Goal: Task Accomplishment & Management: Complete application form

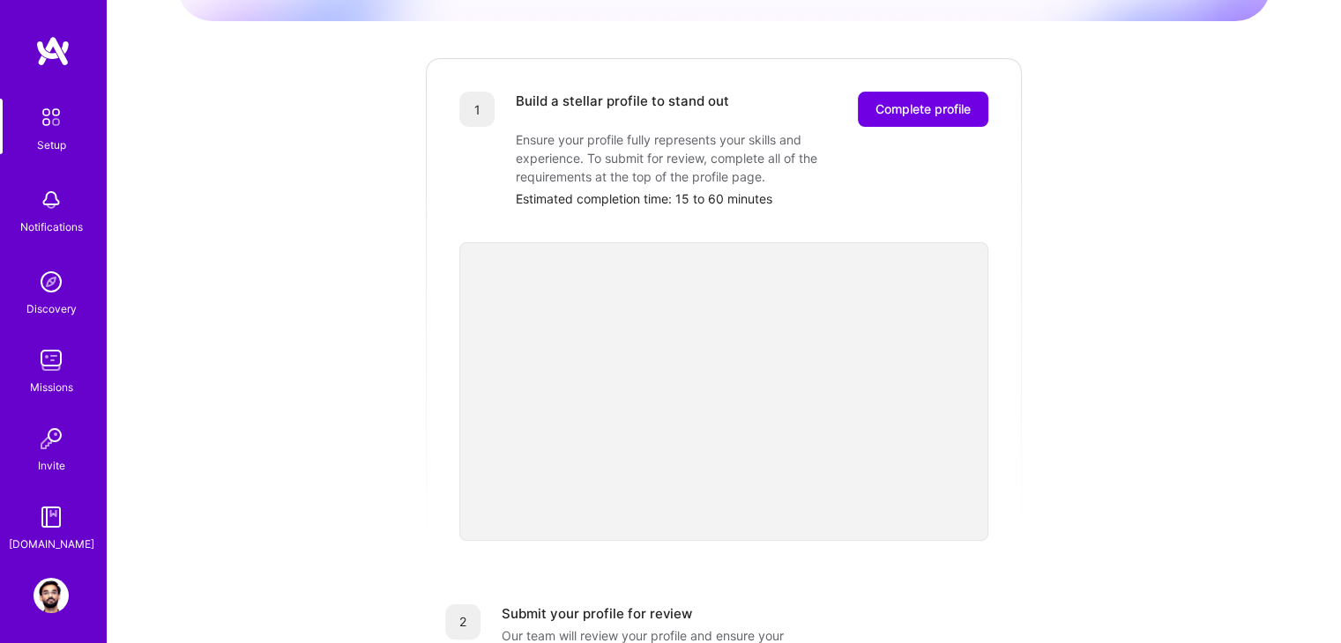
scroll to position [206, 0]
click at [929, 101] on span "Complete profile" at bounding box center [922, 110] width 95 height 18
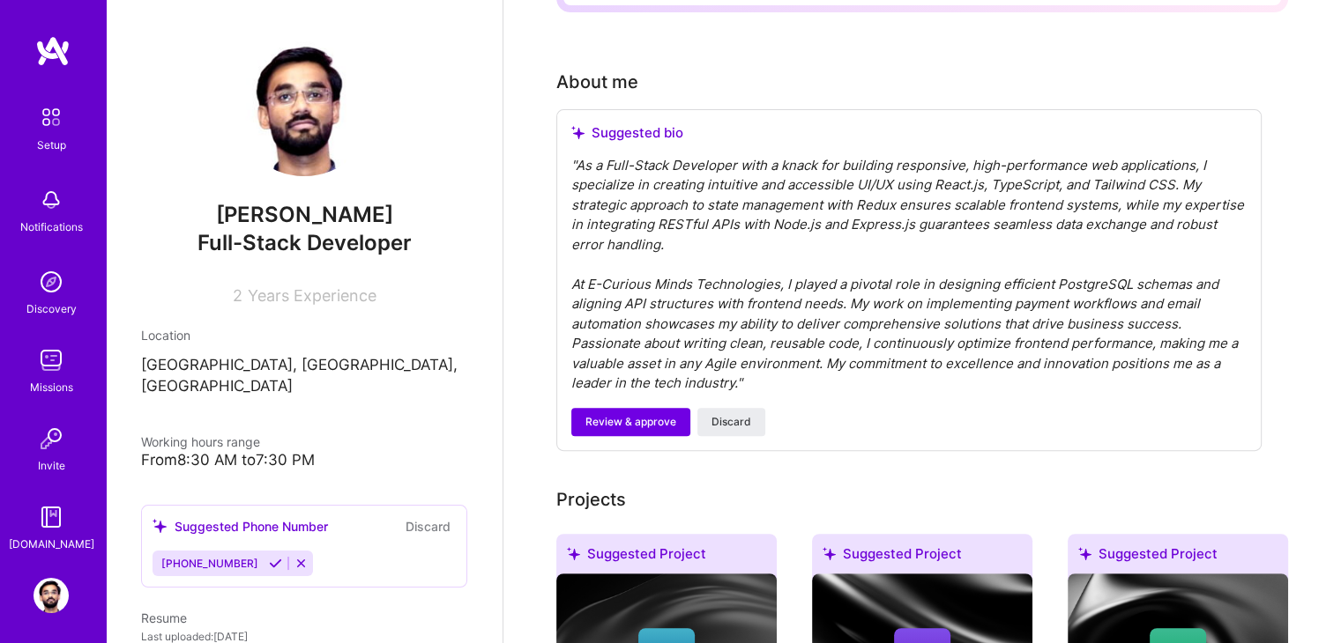
scroll to position [417, 0]
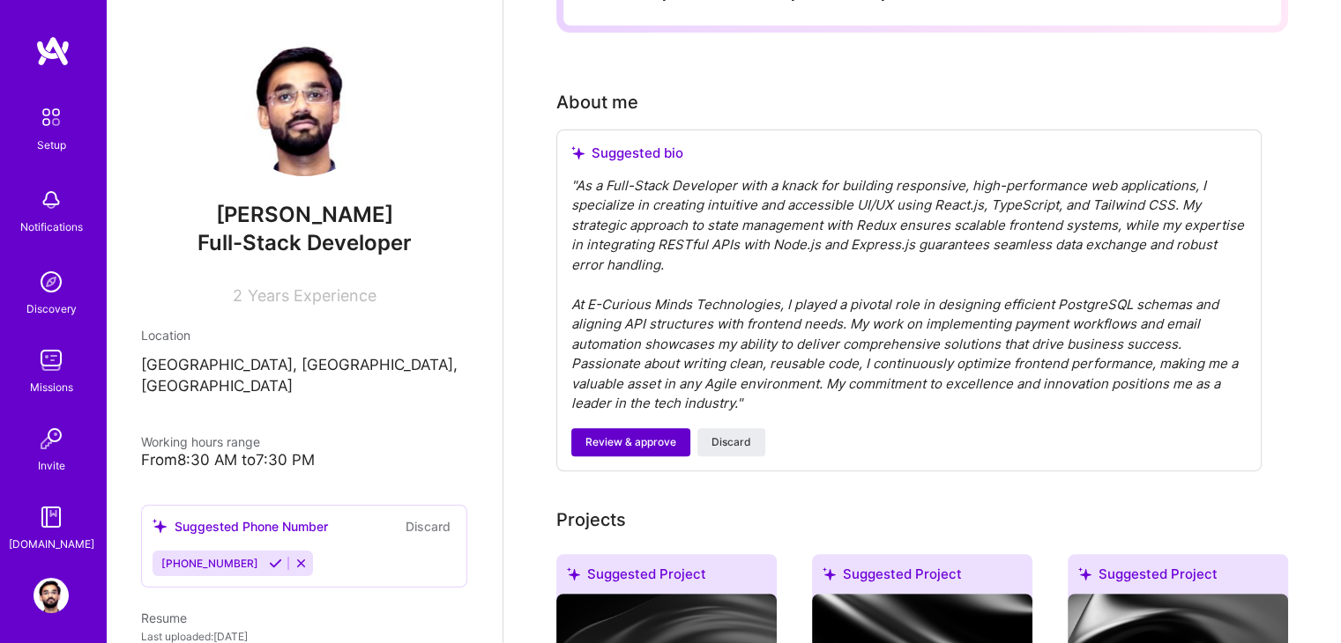
click at [631, 435] on span "Review & approve" at bounding box center [630, 443] width 91 height 16
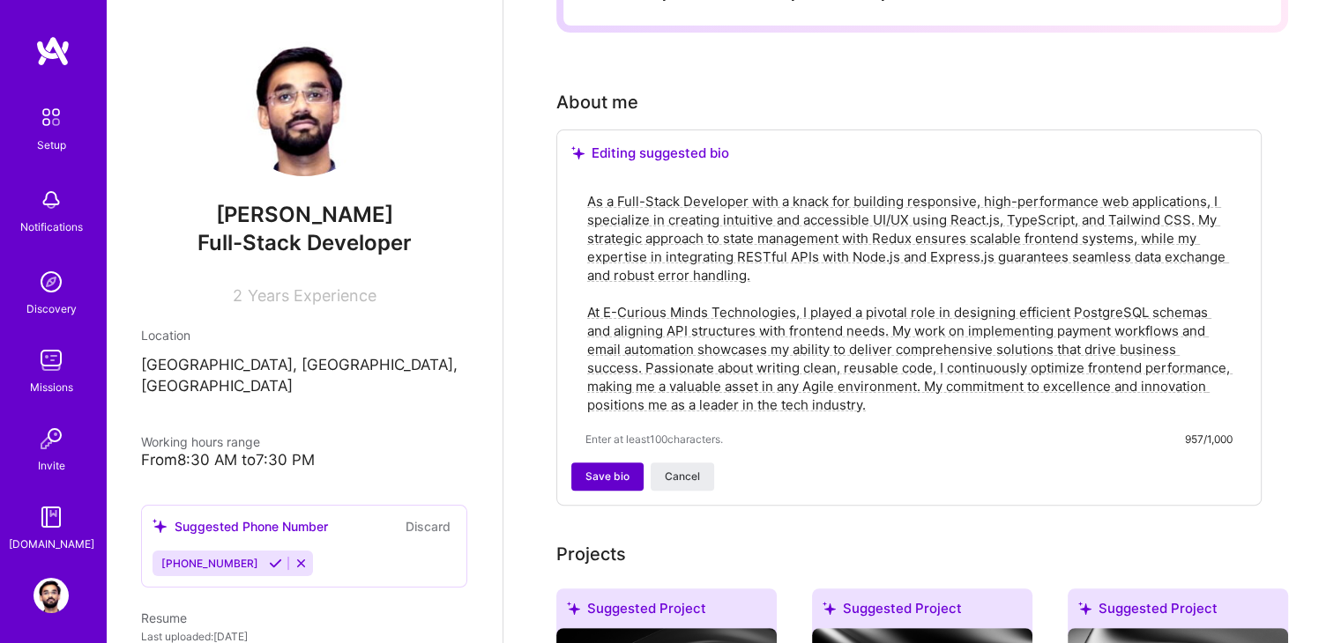
click at [592, 469] on span "Save bio" at bounding box center [607, 477] width 44 height 16
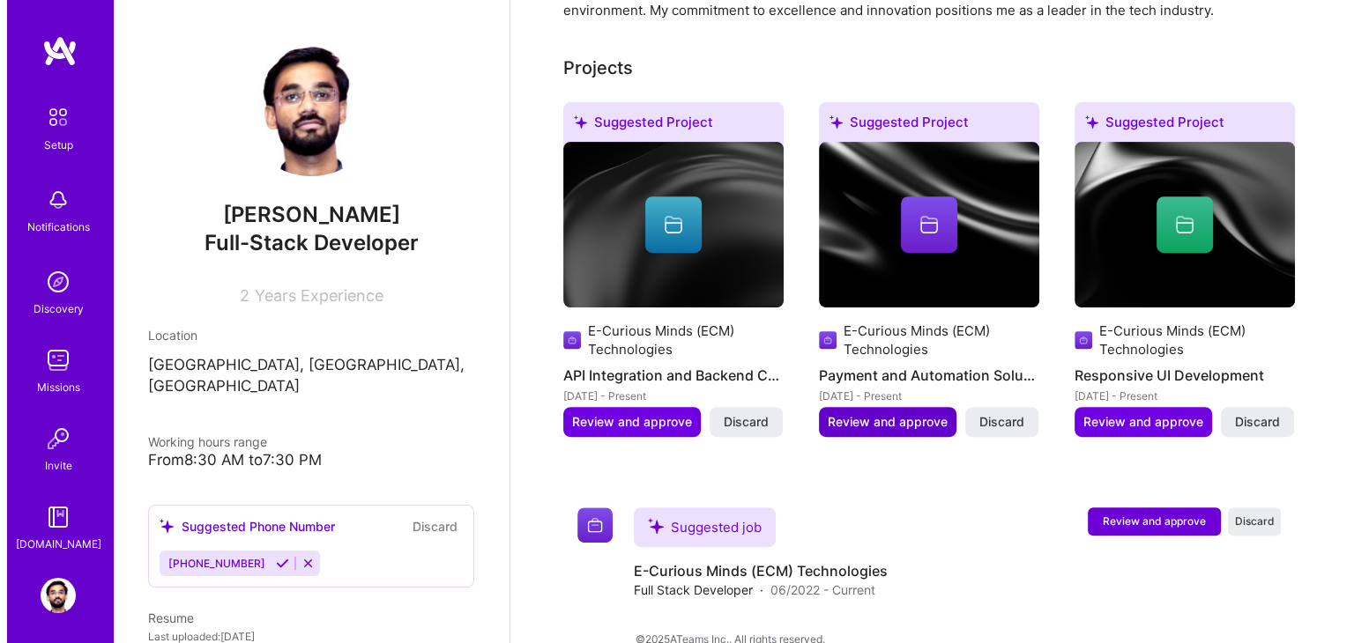
scroll to position [686, 0]
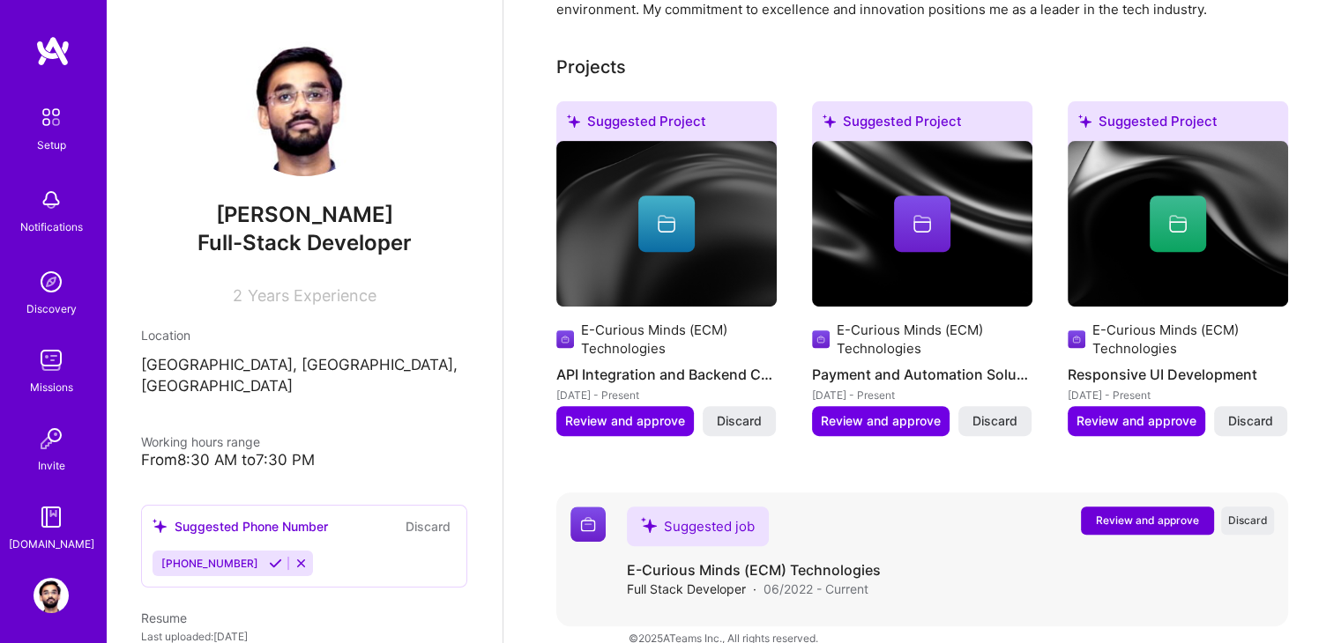
click at [1149, 513] on span "Review and approve" at bounding box center [1147, 520] width 103 height 15
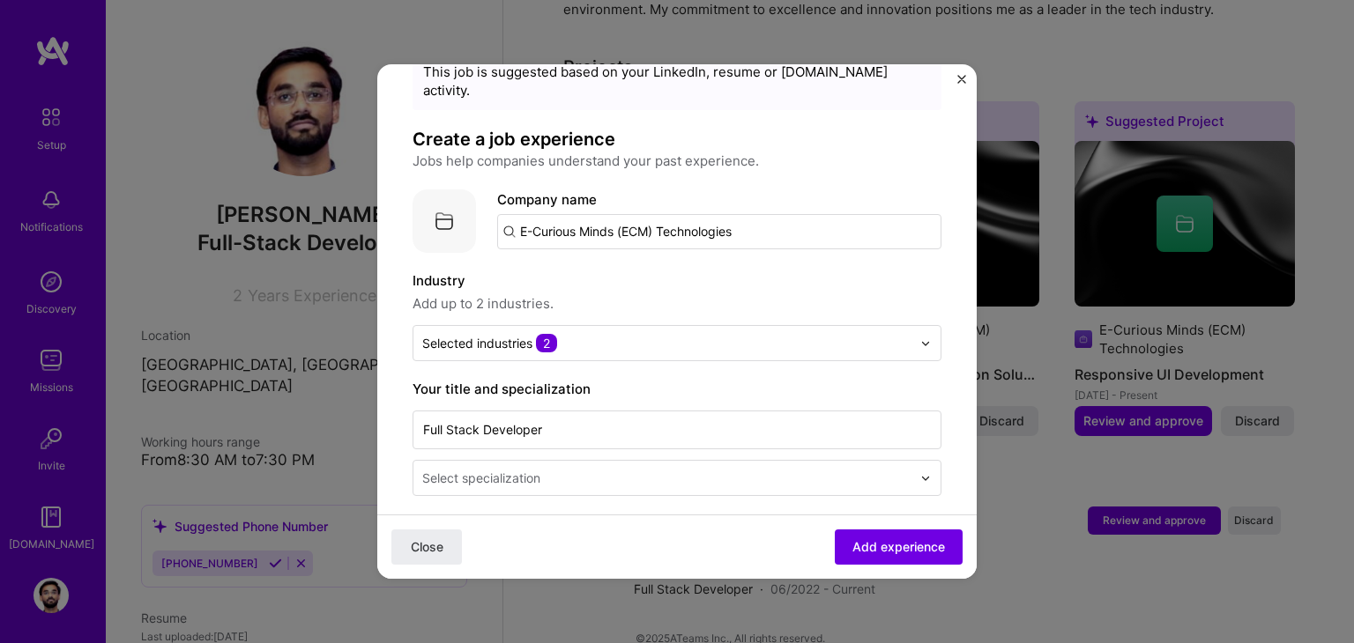
scroll to position [73, 0]
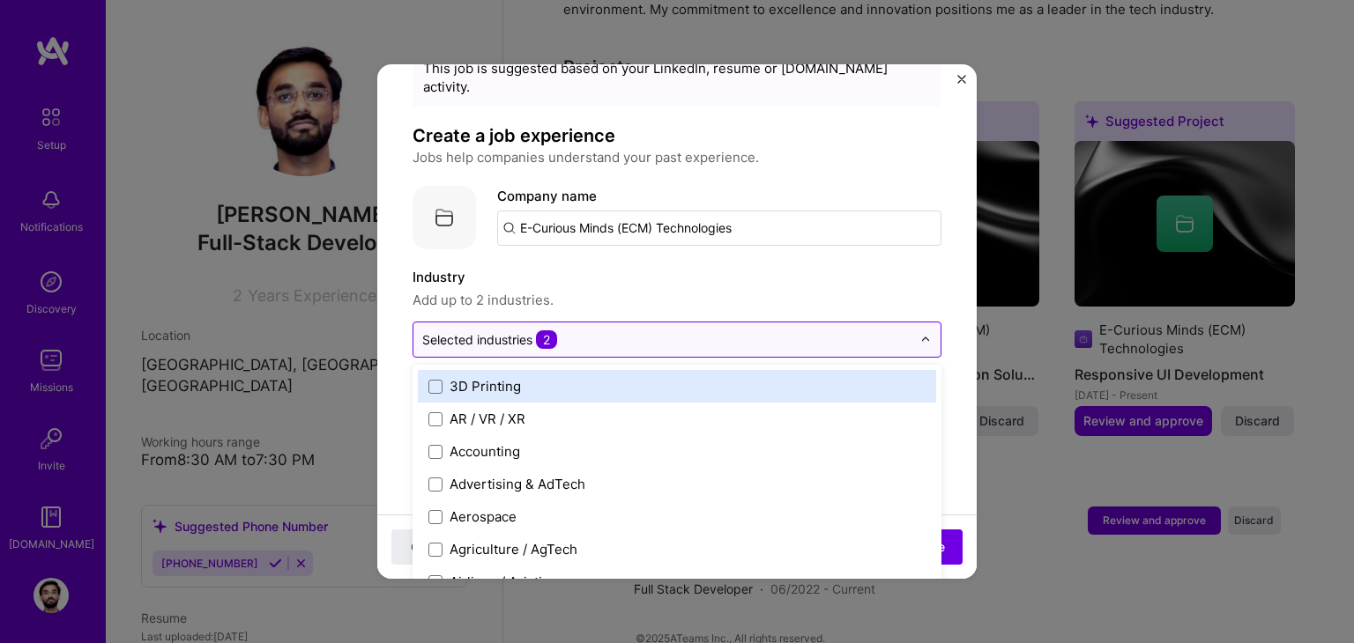
click at [747, 331] on input "text" at bounding box center [666, 340] width 489 height 19
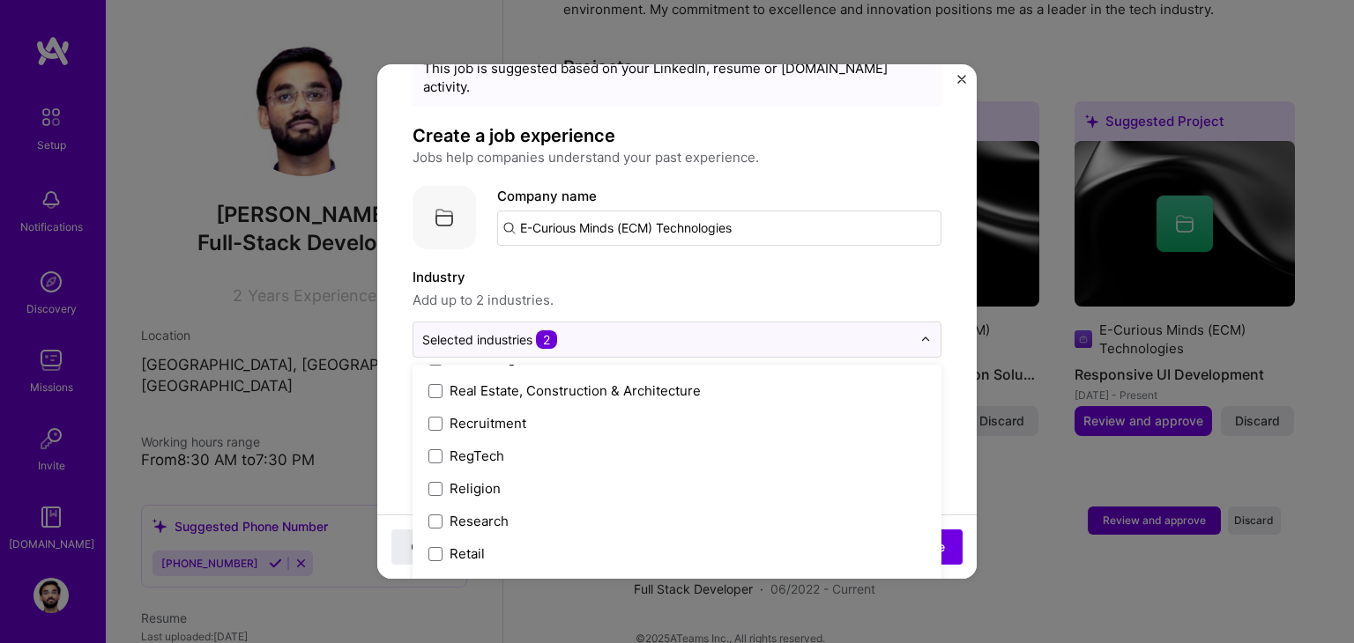
scroll to position [3228, 0]
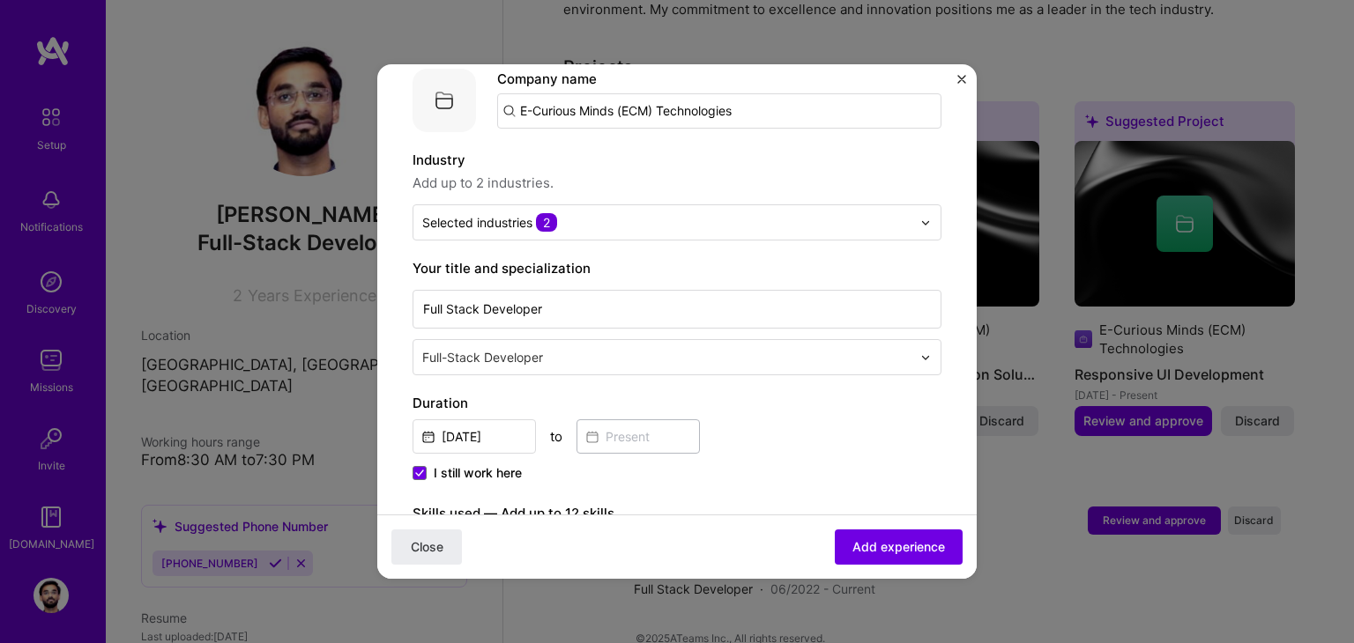
scroll to position [238, 0]
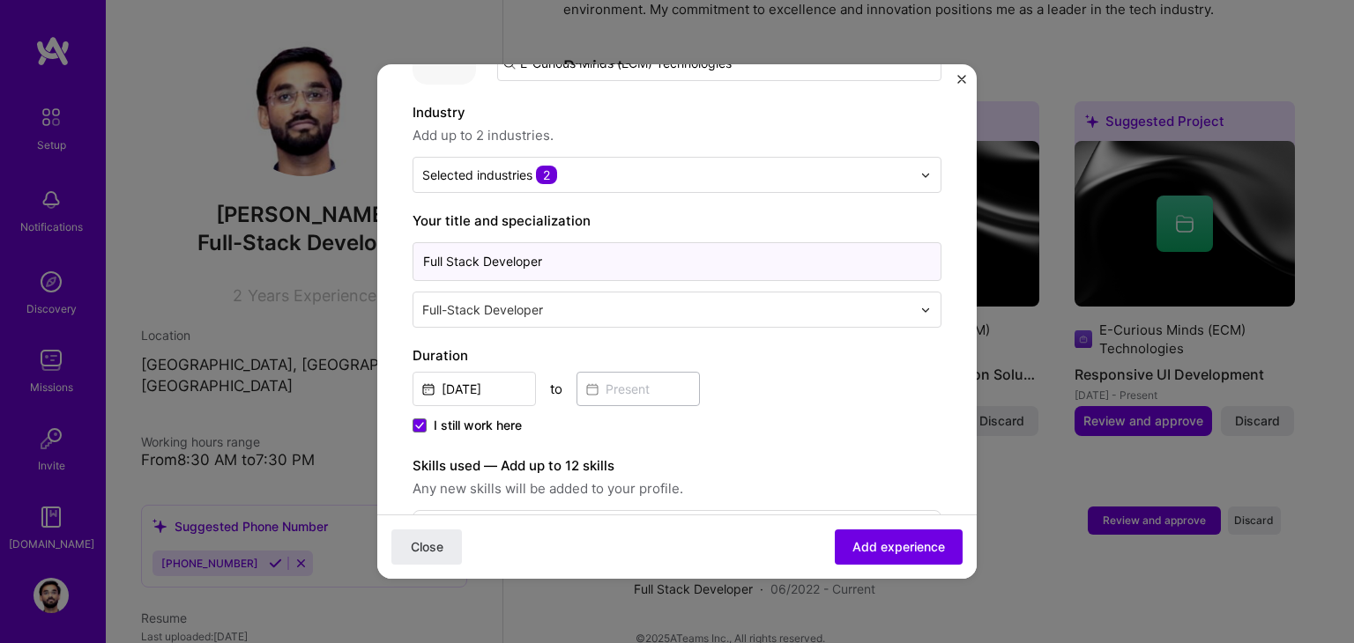
click at [611, 247] on input "Full Stack Developer" at bounding box center [677, 261] width 529 height 39
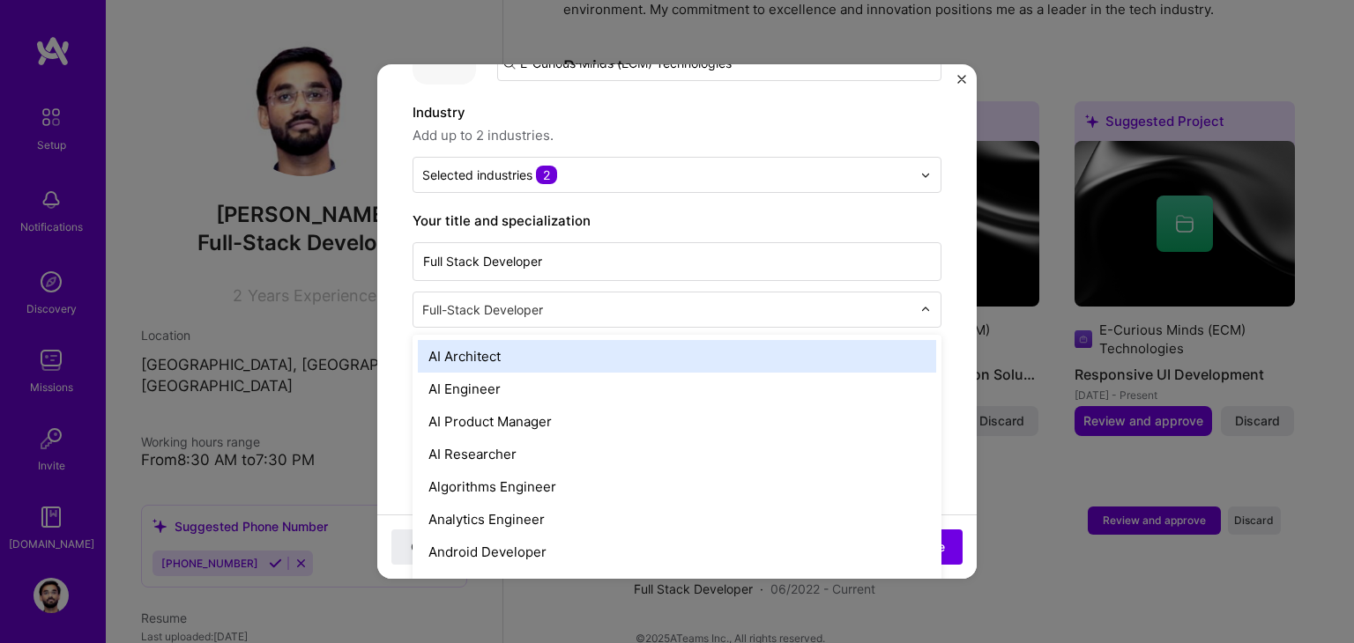
click at [586, 301] on input "text" at bounding box center [668, 310] width 493 height 19
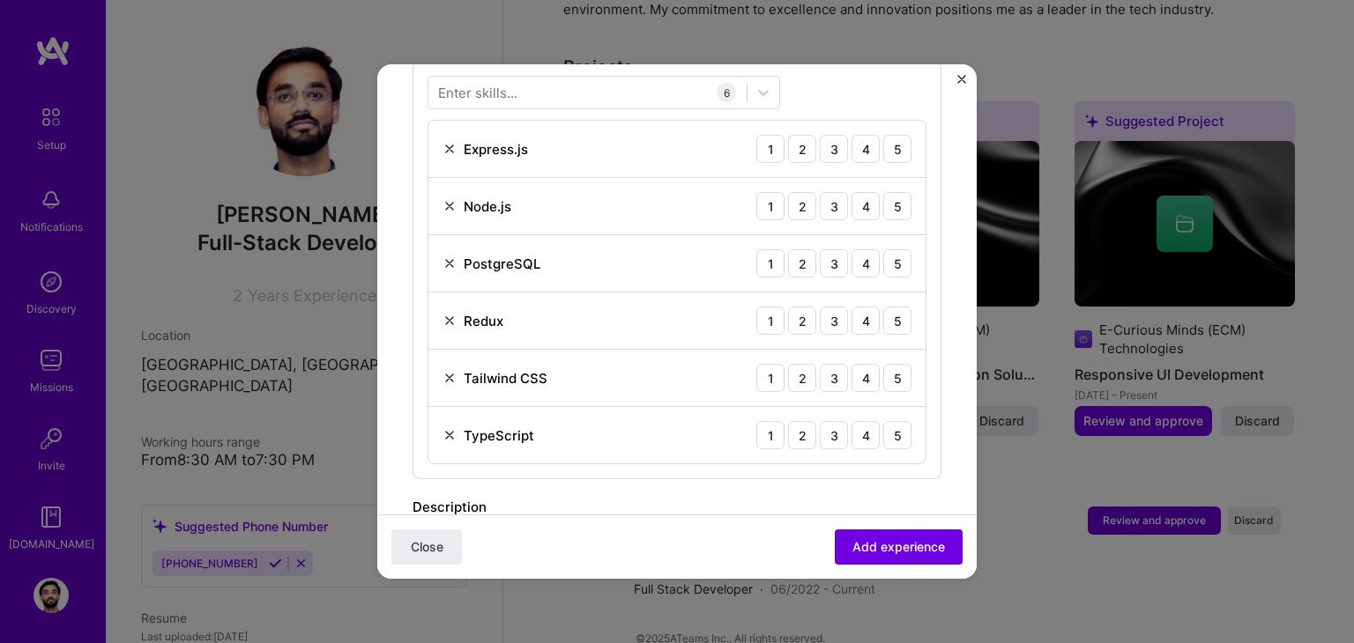
scroll to position [628, 0]
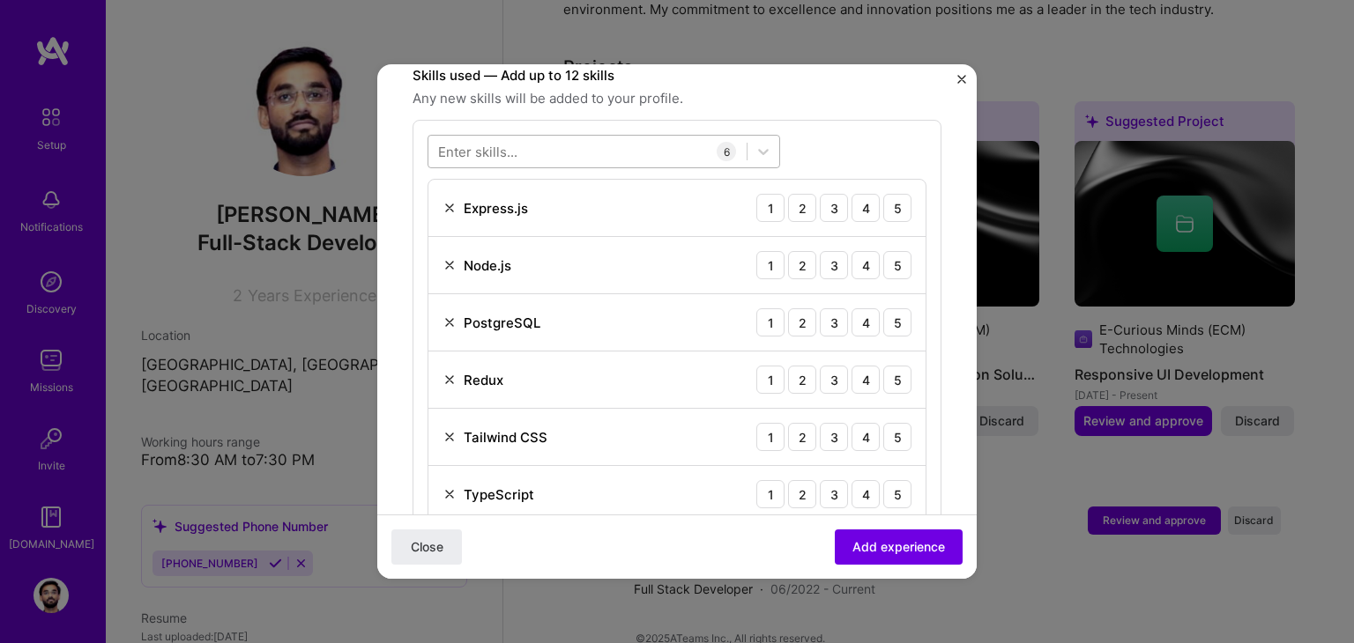
click at [571, 138] on div at bounding box center [587, 152] width 318 height 29
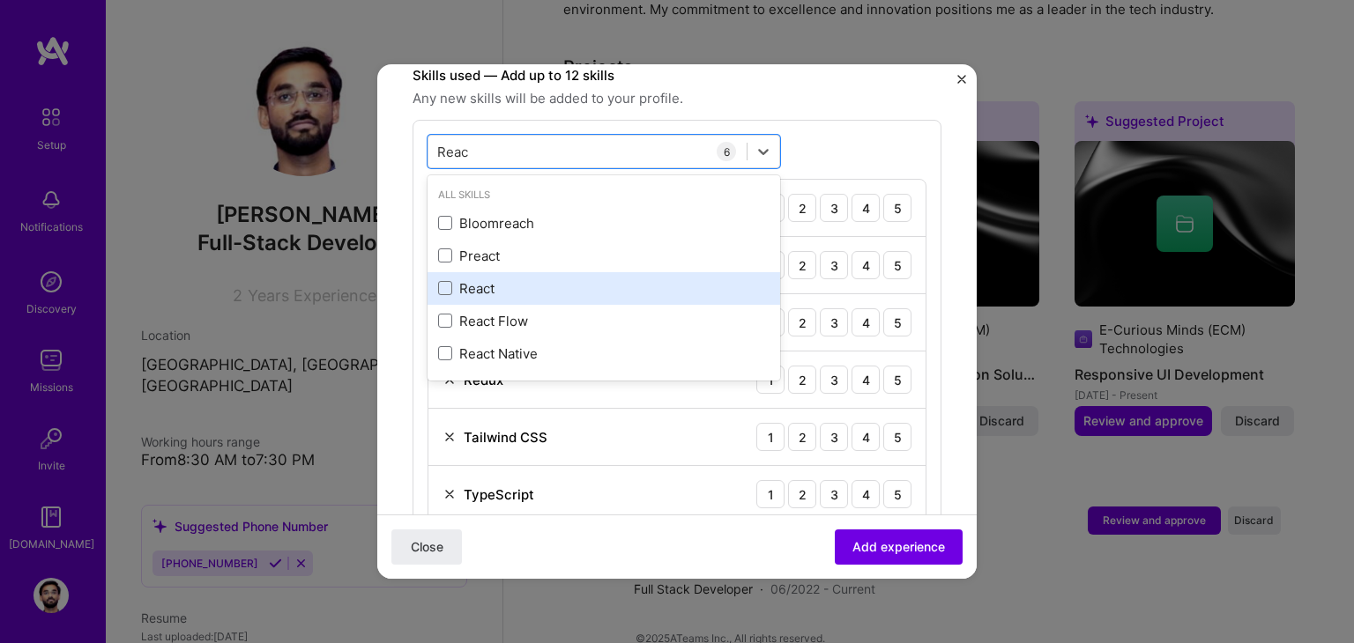
click at [483, 279] on div "React" at bounding box center [603, 288] width 331 height 19
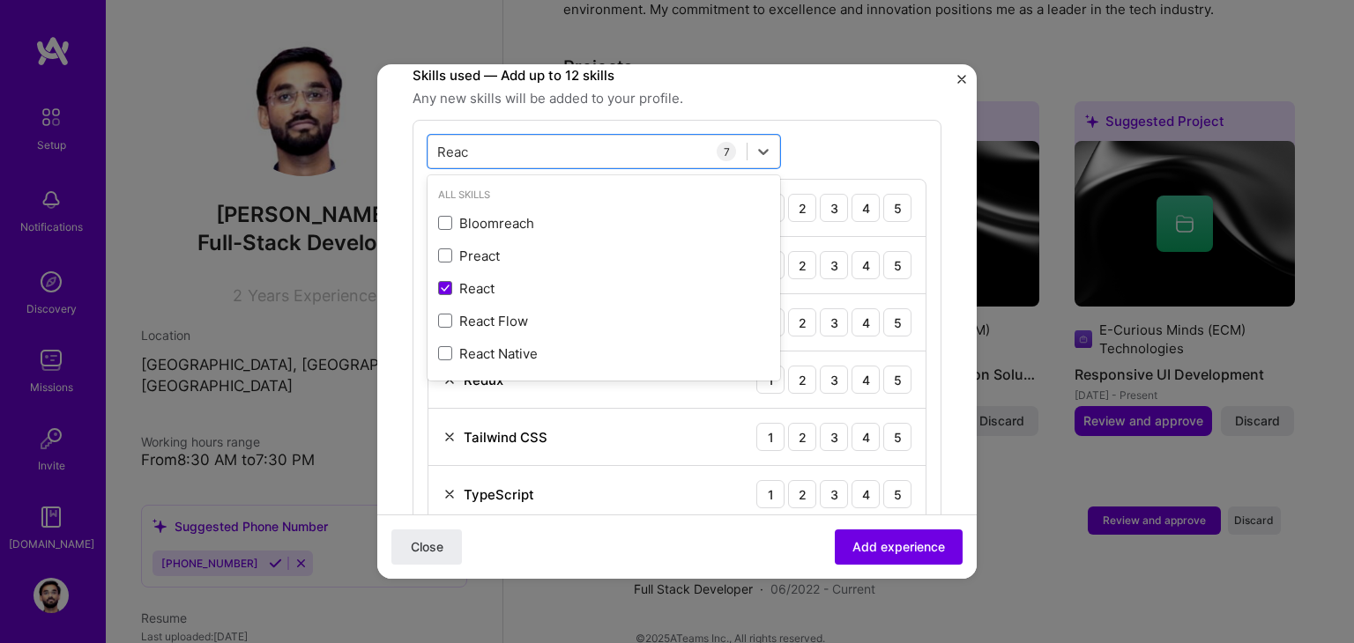
type input "Reac"
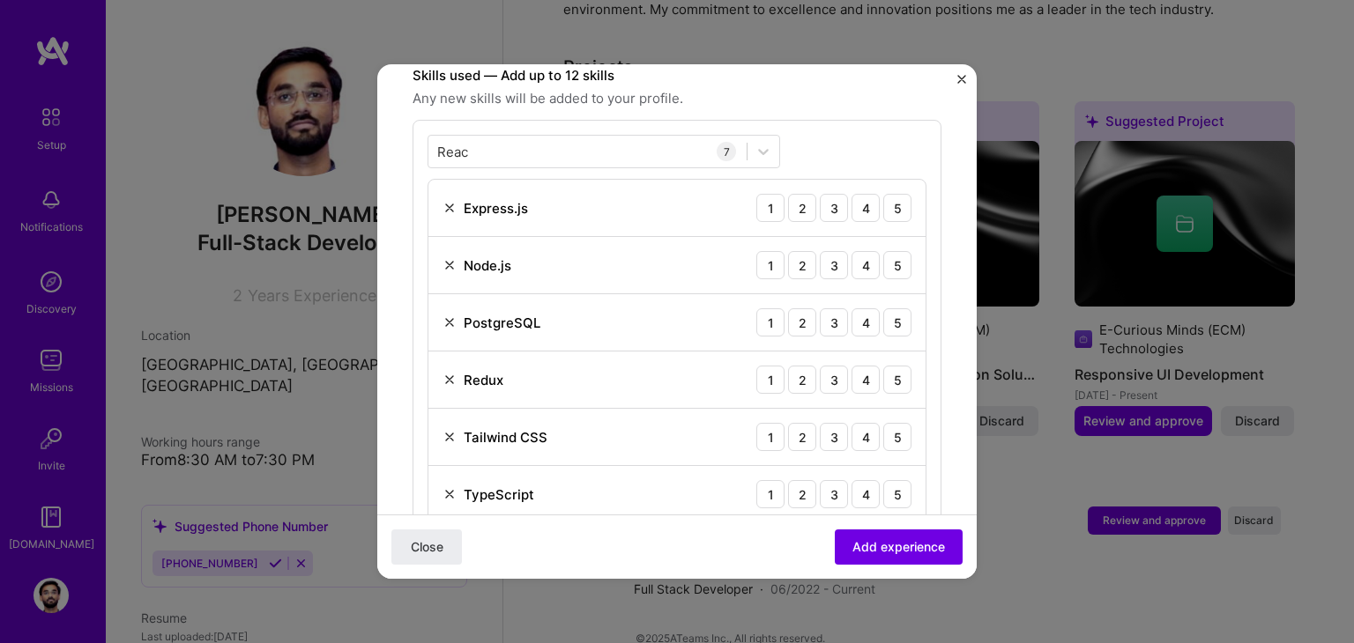
click at [884, 145] on div "Reac Reac 7 Express.js 1 2 3 4 5 Node.js 1 2 3 4 5 PostgreSQL 1 2 3 4 5 Redux 1…" at bounding box center [677, 358] width 529 height 476
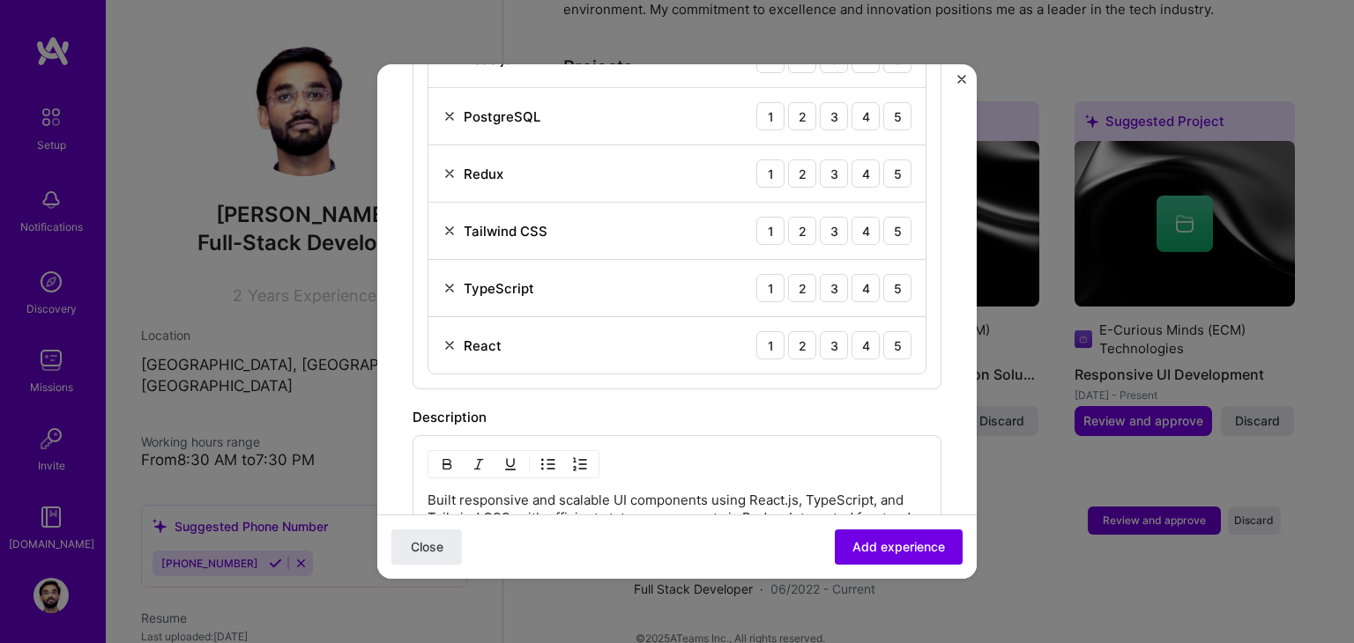
scroll to position [837, 0]
click at [883, 330] on div "5" at bounding box center [897, 344] width 28 height 28
click at [852, 272] on div "4" at bounding box center [865, 286] width 28 height 28
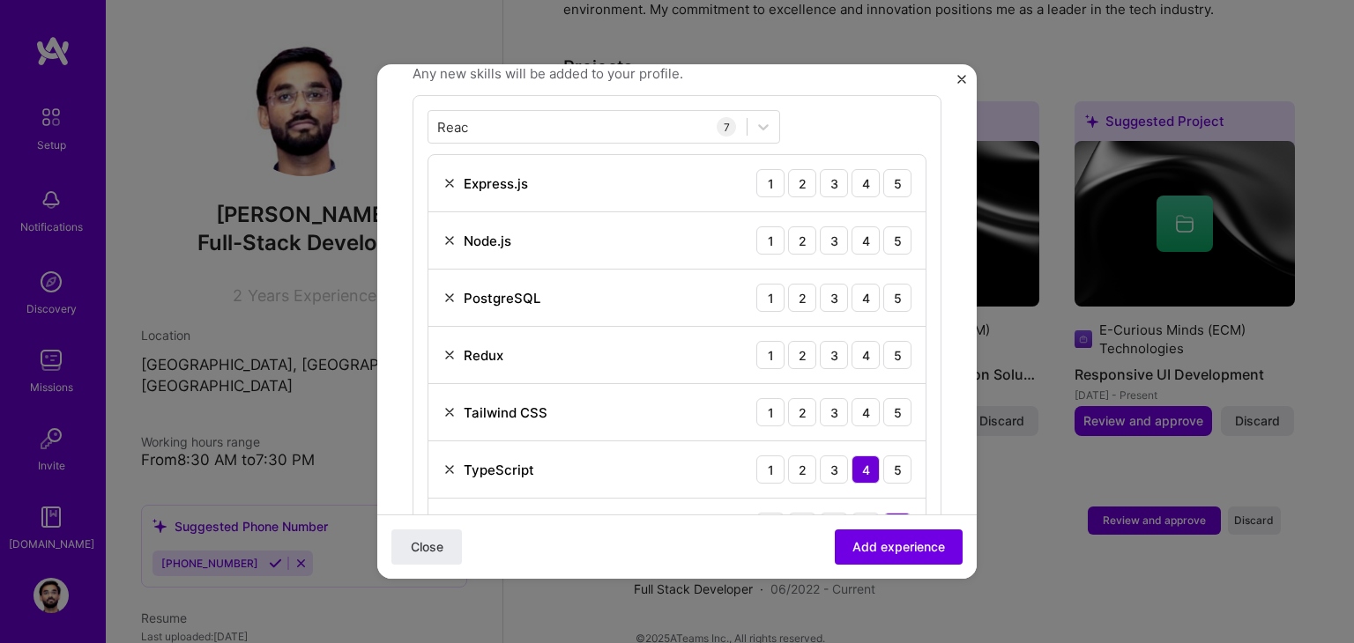
scroll to position [652, 0]
click at [883, 399] on div "5" at bounding box center [897, 413] width 28 height 28
click at [853, 342] on div "4" at bounding box center [865, 356] width 28 height 28
click at [863, 285] on div "4" at bounding box center [865, 299] width 28 height 28
click at [857, 227] on div "4" at bounding box center [865, 241] width 28 height 28
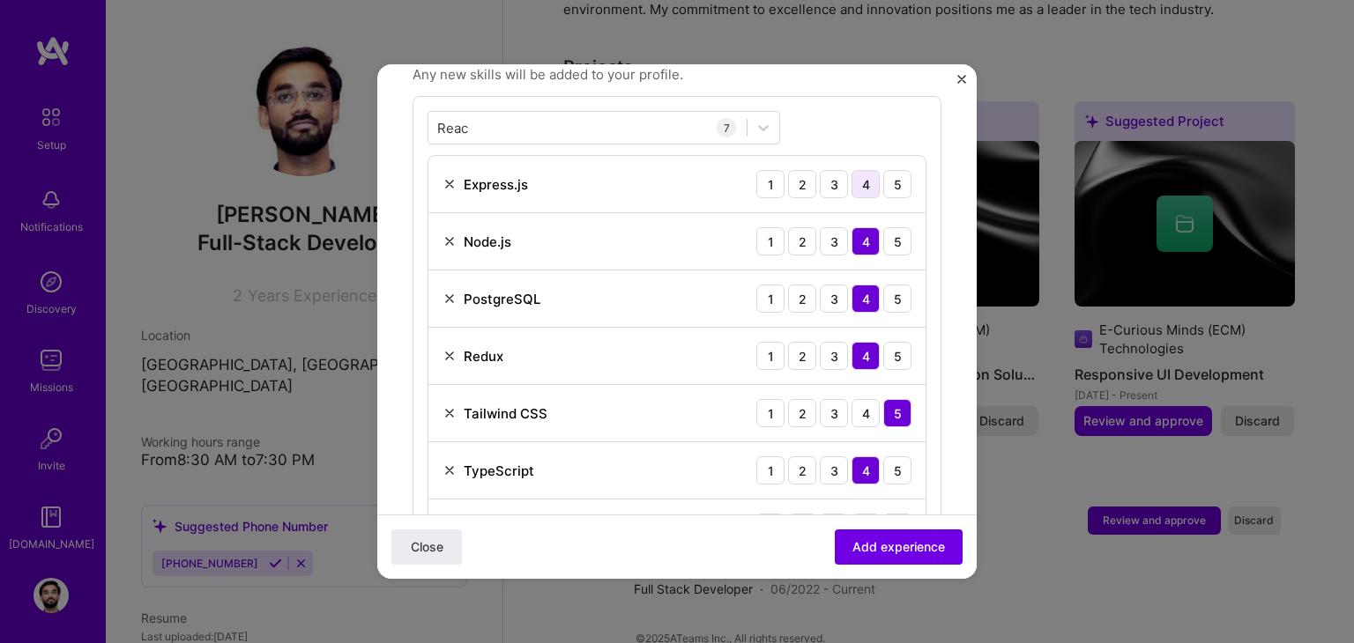
click at [857, 170] on div "4" at bounding box center [865, 184] width 28 height 28
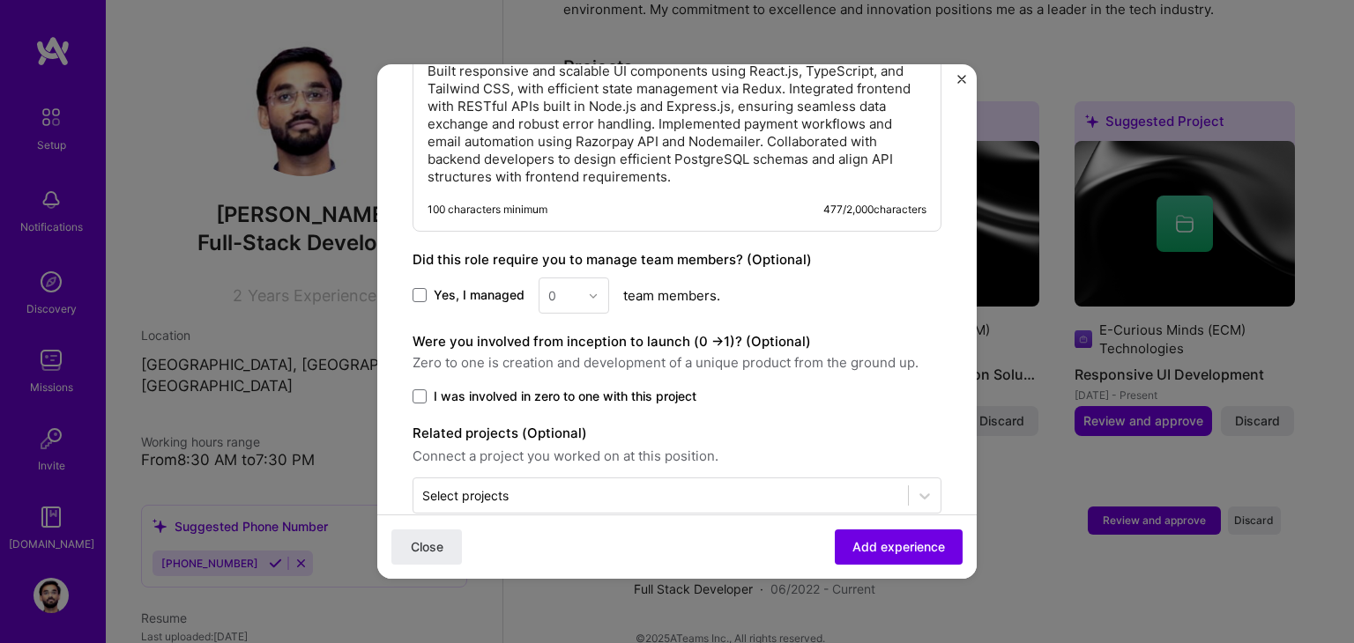
scroll to position [1275, 0]
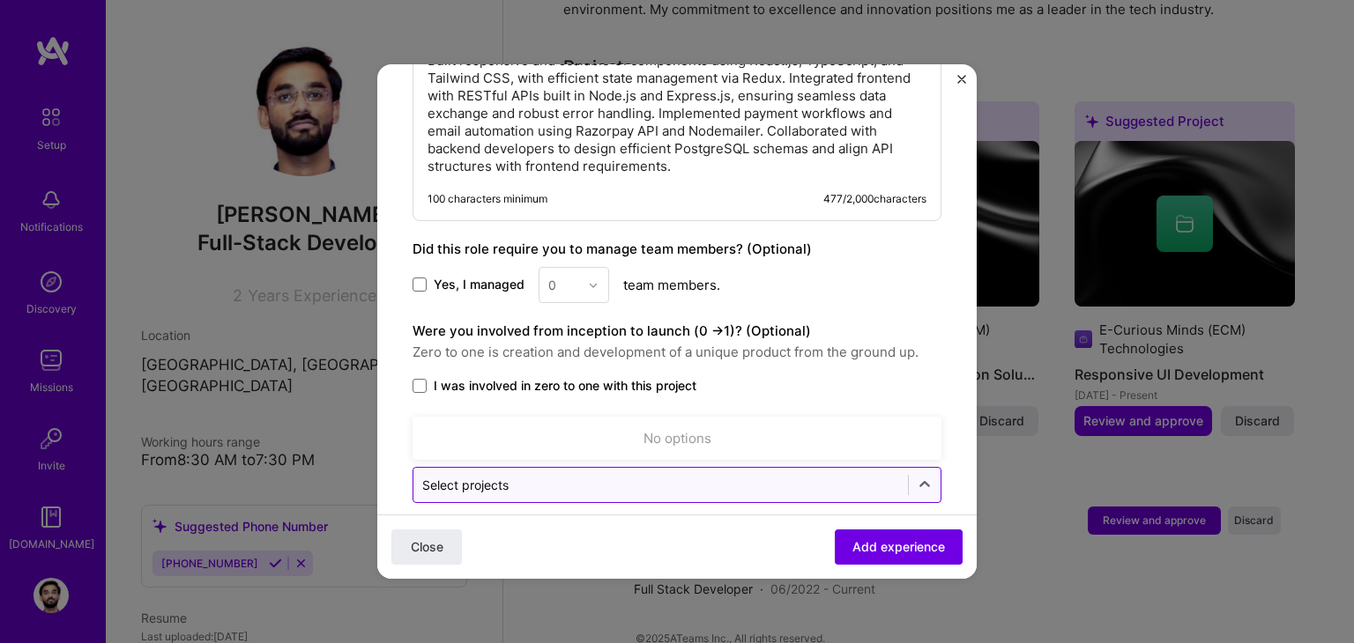
click at [624, 476] on input "text" at bounding box center [660, 485] width 477 height 19
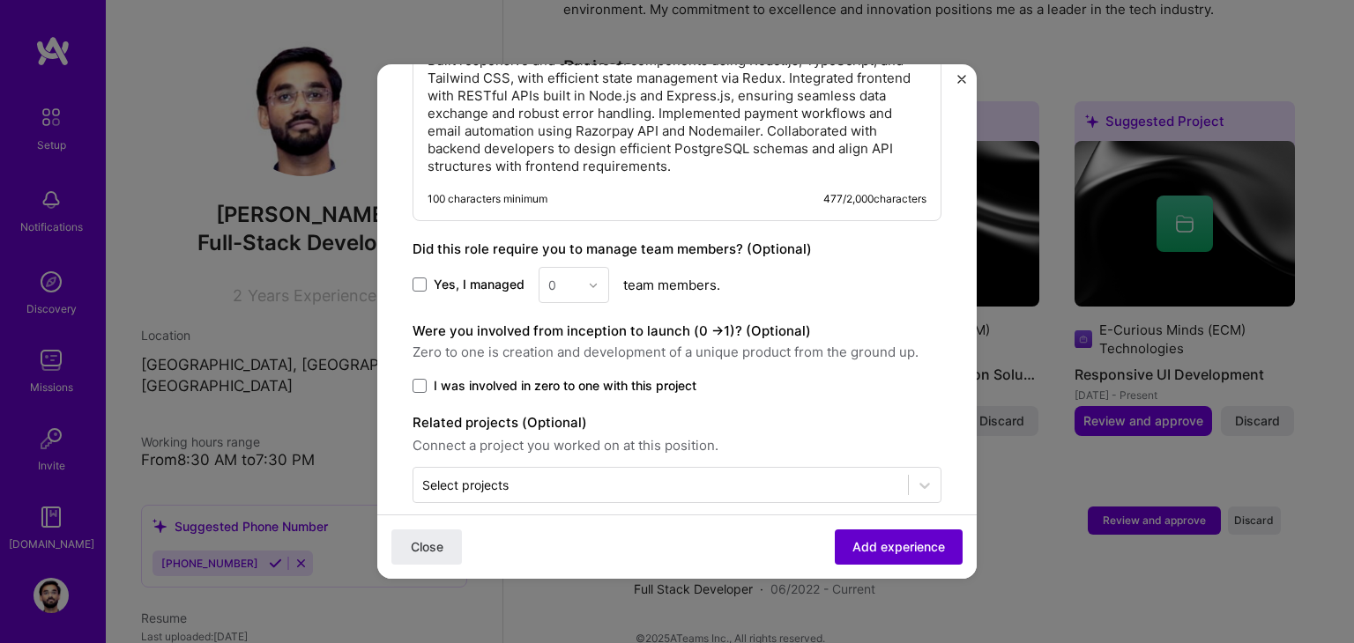
click at [853, 547] on span "Add experience" at bounding box center [898, 548] width 93 height 18
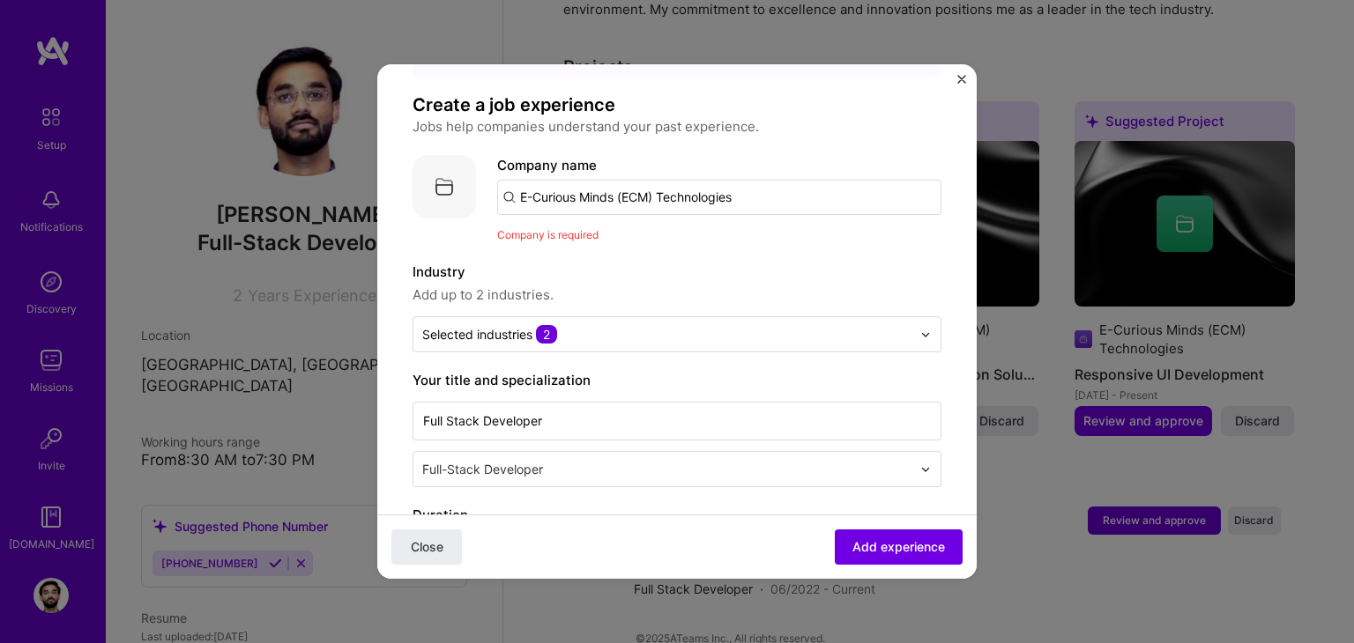
scroll to position [96, 0]
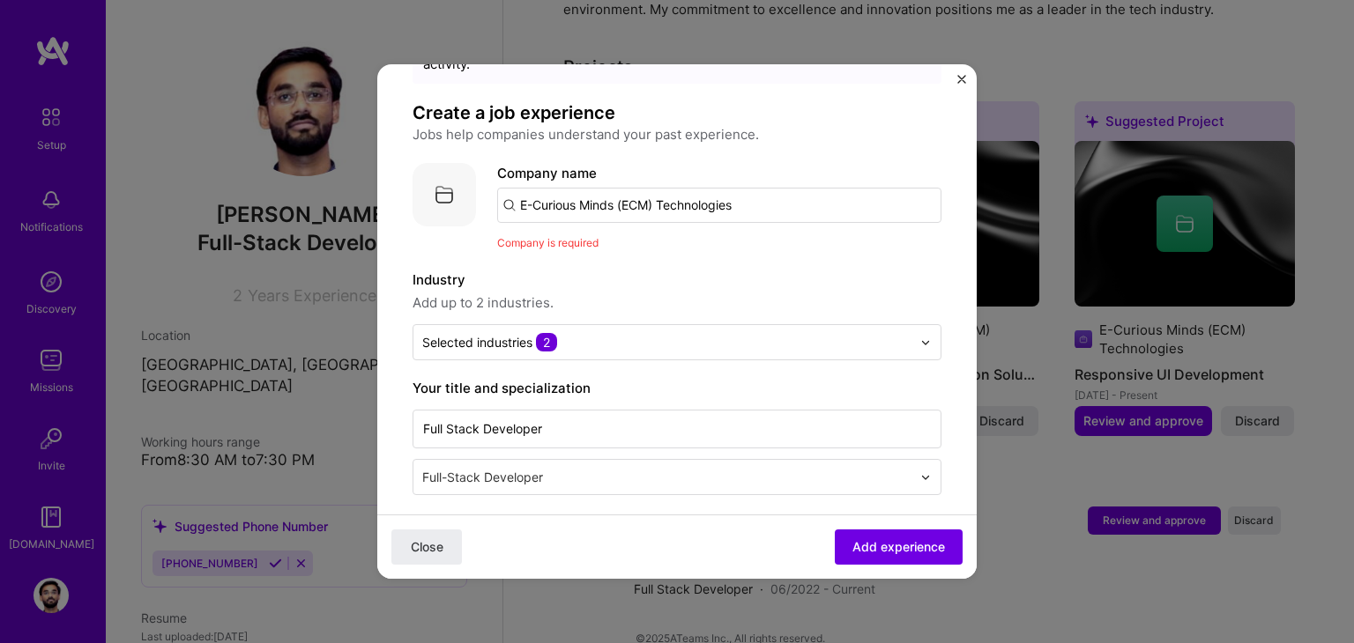
click at [676, 188] on input "E-Curious Minds (ECM) Technologies" at bounding box center [719, 205] width 444 height 35
type input "E"
paste input "E-Curious Minds (ECM) Technologies"
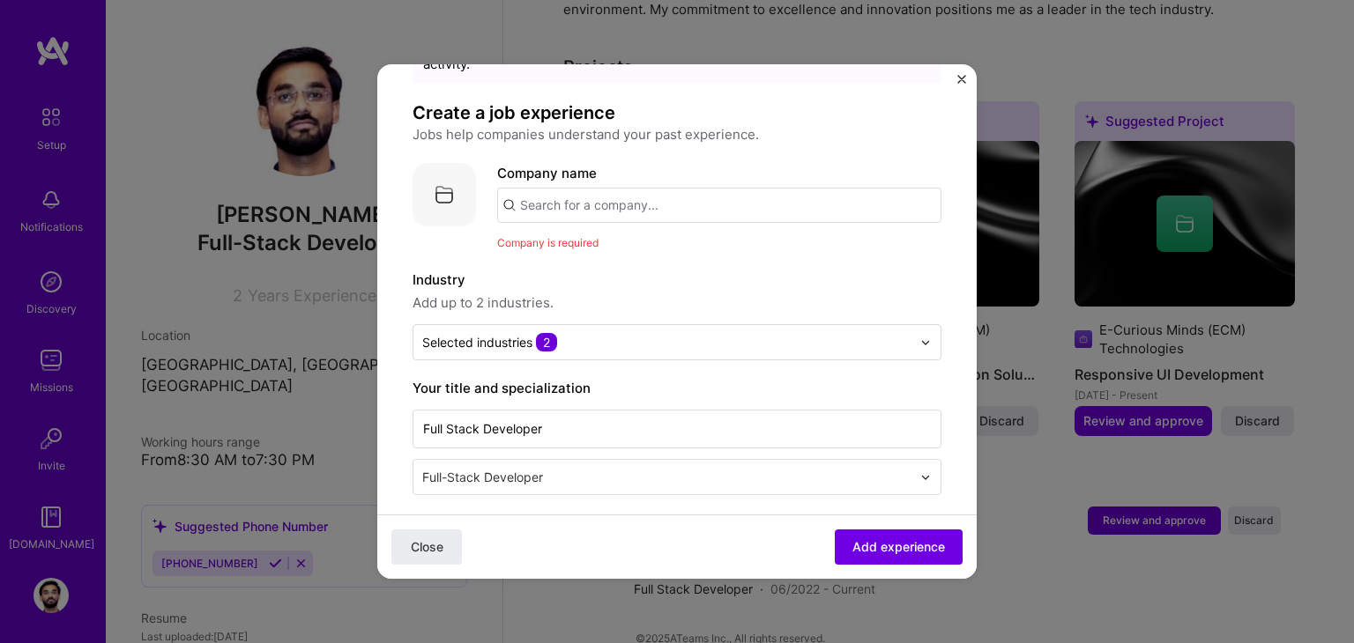
type input "E-Curious Minds (ECM) Technologies"
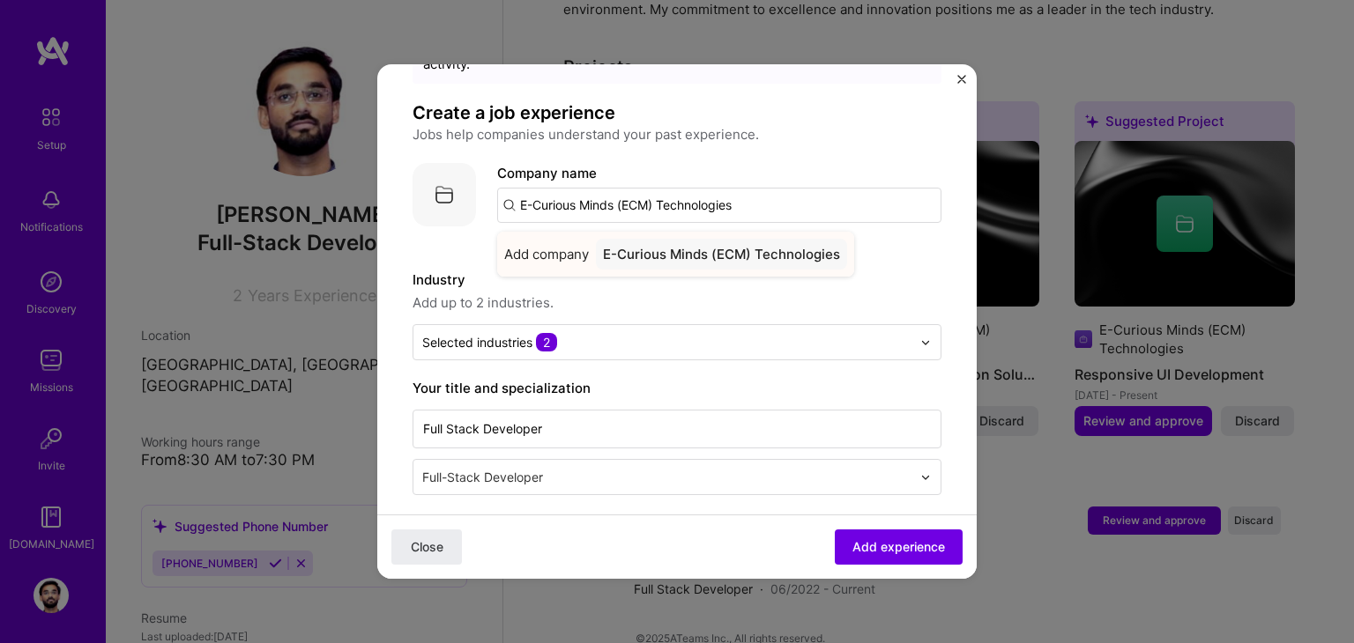
click at [616, 239] on div "E-Curious Minds (ECM) Technologies" at bounding box center [721, 254] width 251 height 31
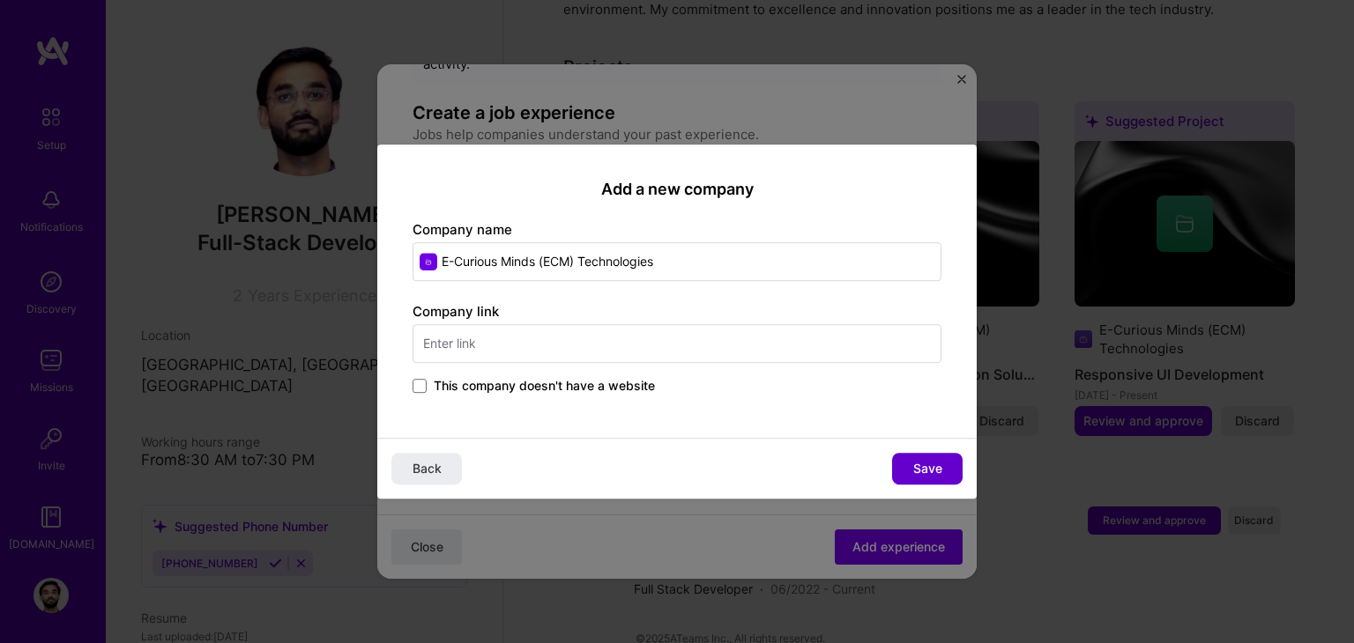
click at [911, 465] on button "Save" at bounding box center [927, 469] width 71 height 32
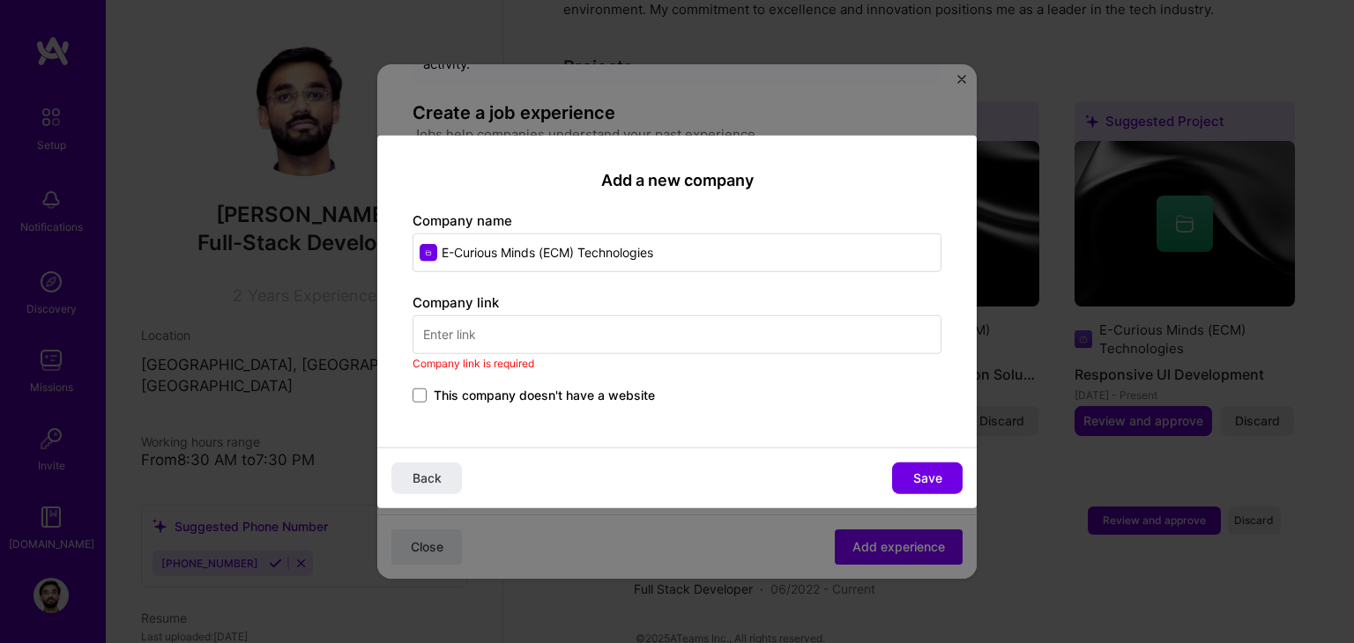
click at [569, 395] on span "This company doesn't have a website" at bounding box center [544, 395] width 221 height 18
click at [0, 0] on input "This company doesn't have a website" at bounding box center [0, 0] width 0 height 0
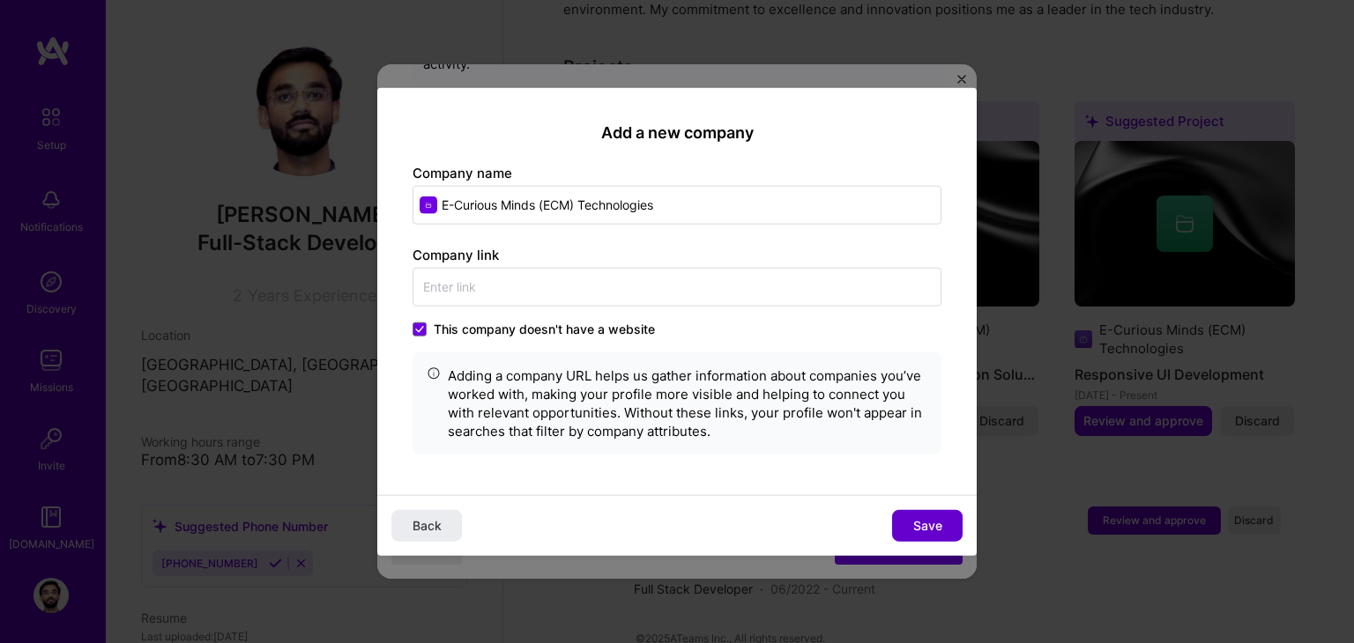
click at [918, 515] on button "Save" at bounding box center [927, 525] width 71 height 32
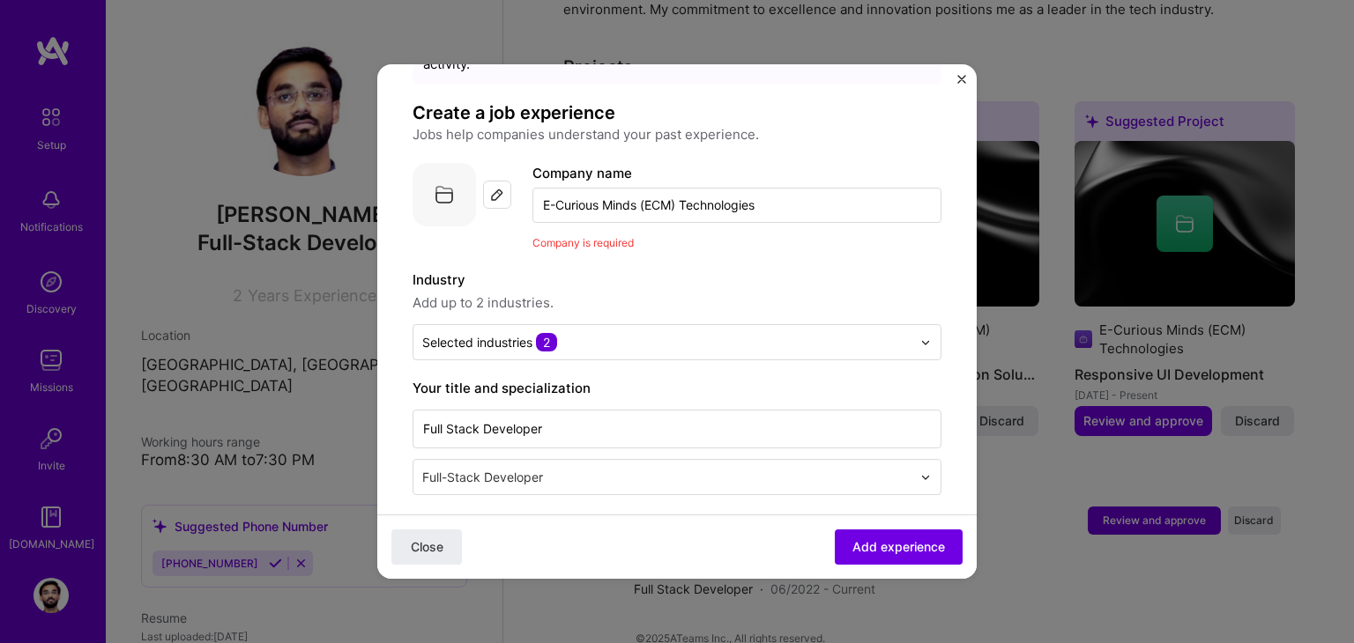
click at [785, 270] on label "Industry" at bounding box center [677, 280] width 529 height 21
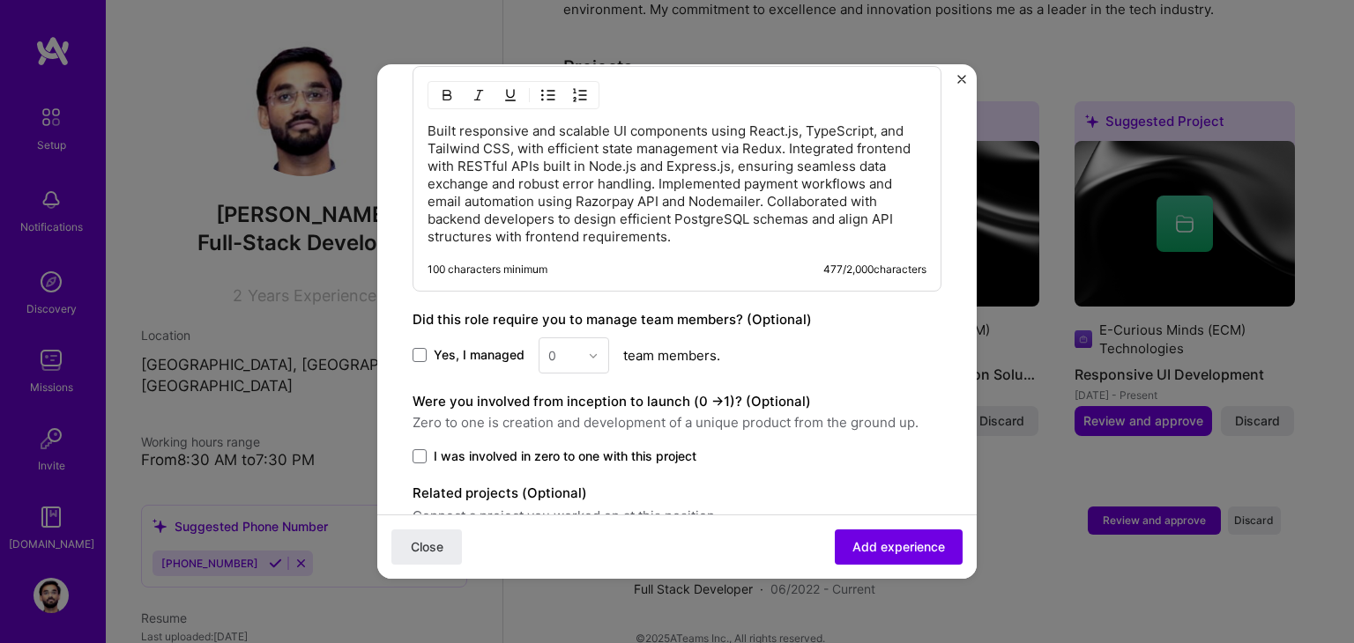
scroll to position [1300, 0]
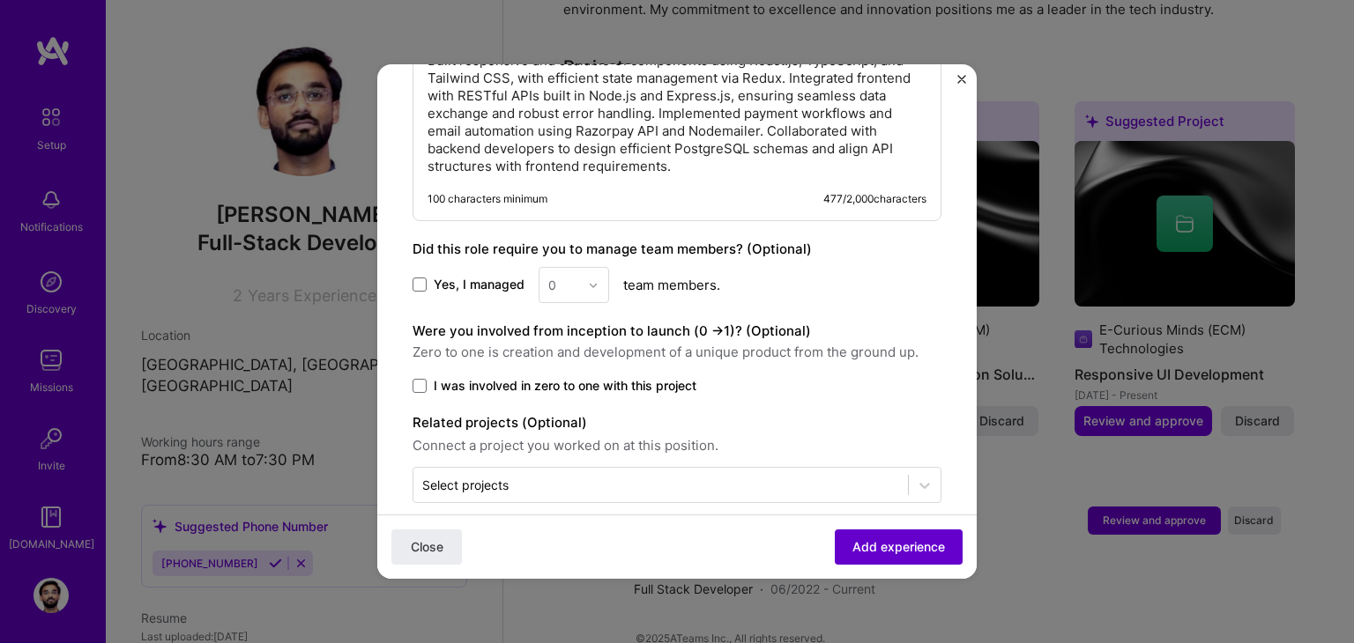
click at [917, 546] on span "Add experience" at bounding box center [898, 548] width 93 height 18
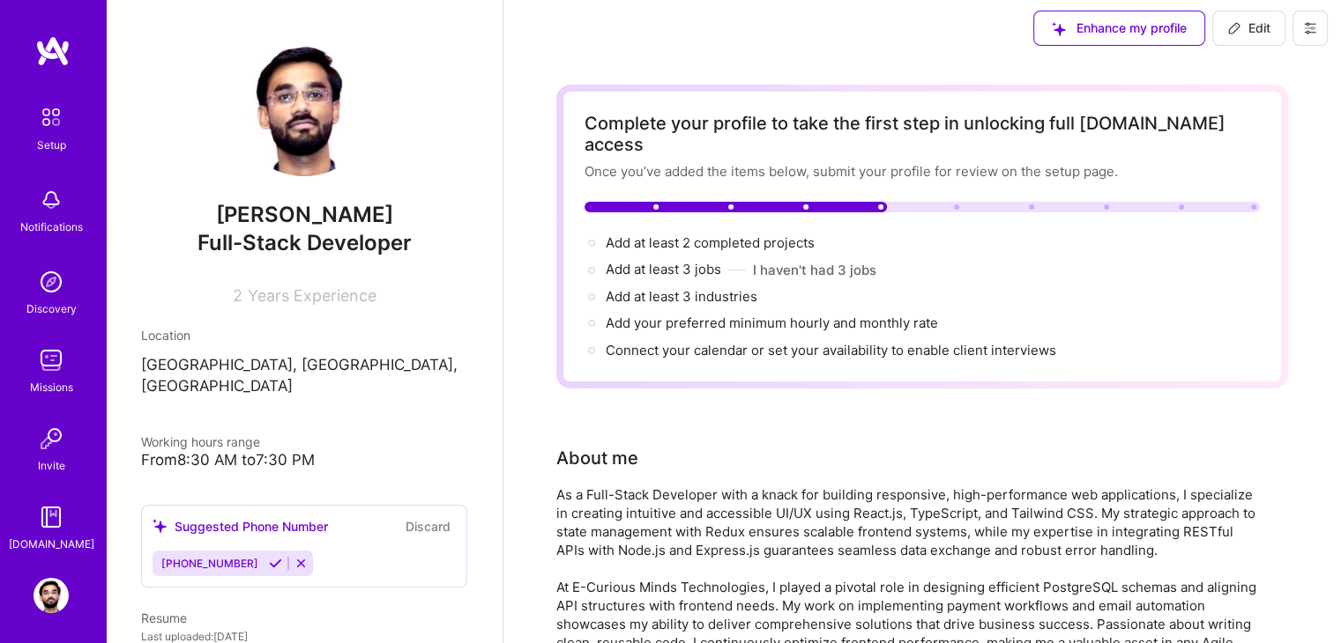
scroll to position [9, 0]
click at [761, 259] on button "I haven't had 3 jobs" at bounding box center [814, 268] width 123 height 19
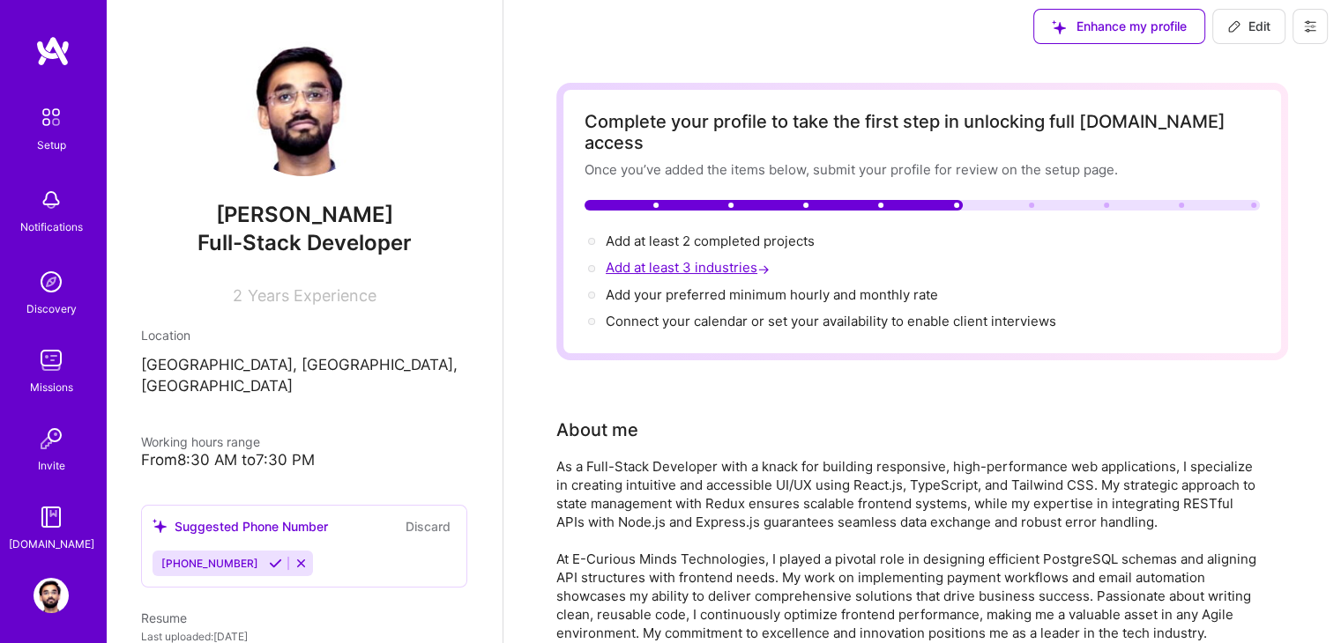
click at [741, 259] on span "Add at least 3 industries →" at bounding box center [689, 267] width 167 height 17
select select "US"
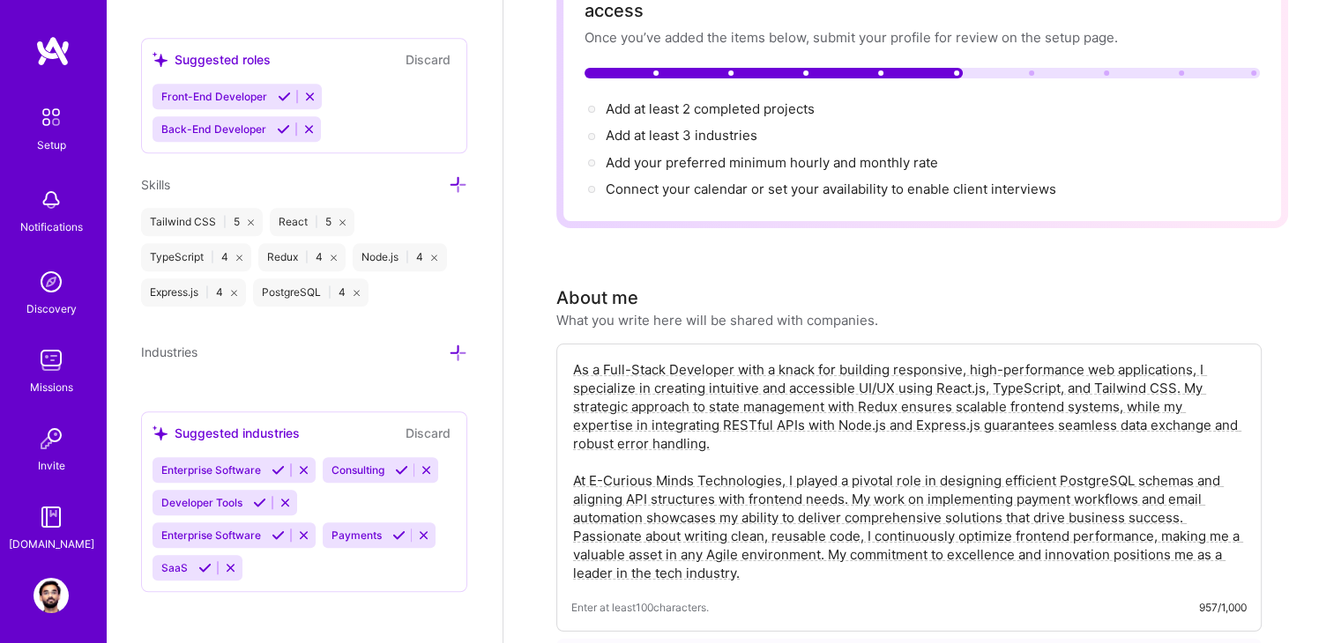
scroll to position [144, 0]
click at [286, 496] on icon at bounding box center [285, 502] width 13 height 13
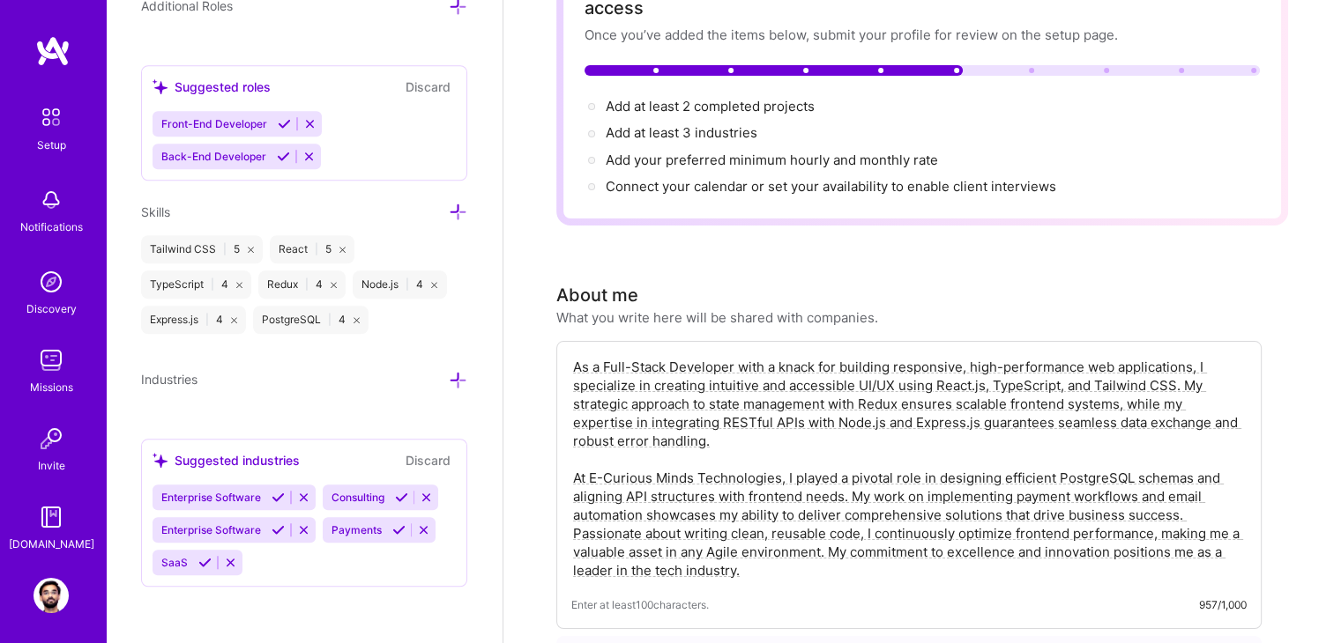
scroll to position [1312, 0]
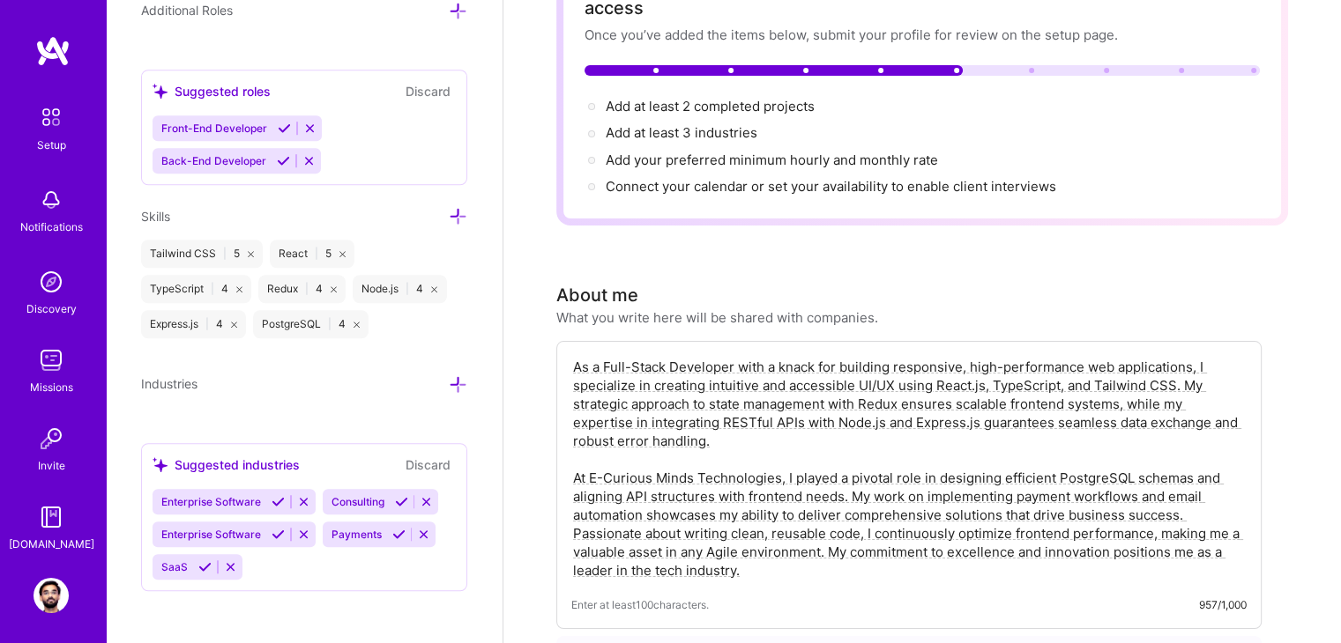
click at [427, 495] on icon at bounding box center [426, 501] width 13 height 13
click at [426, 532] on icon at bounding box center [423, 534] width 13 height 13
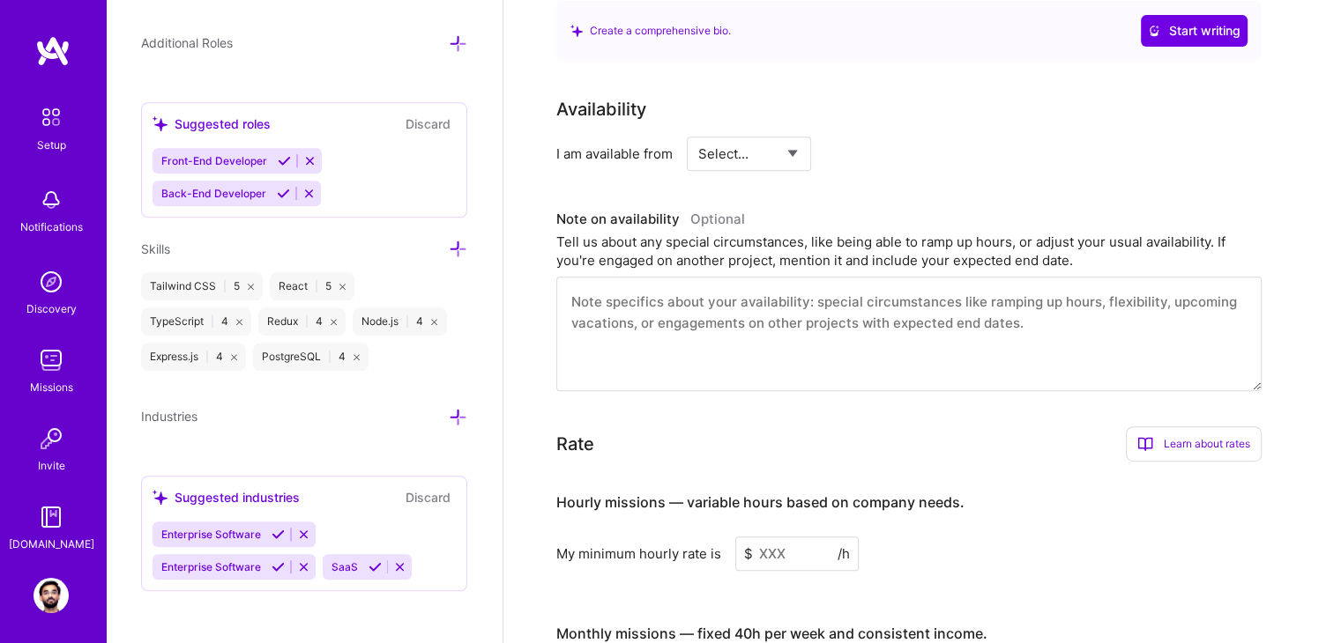
scroll to position [780, 0]
click at [449, 413] on icon at bounding box center [458, 417] width 19 height 19
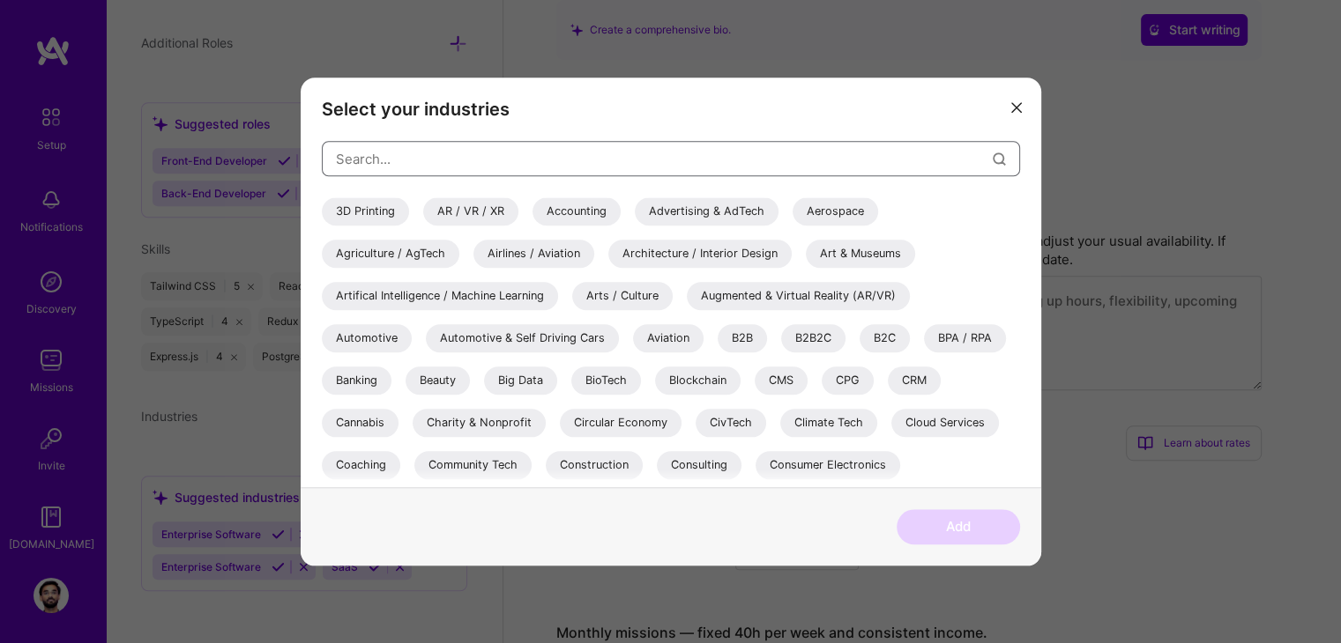
click at [609, 170] on input "modal" at bounding box center [664, 159] width 657 height 45
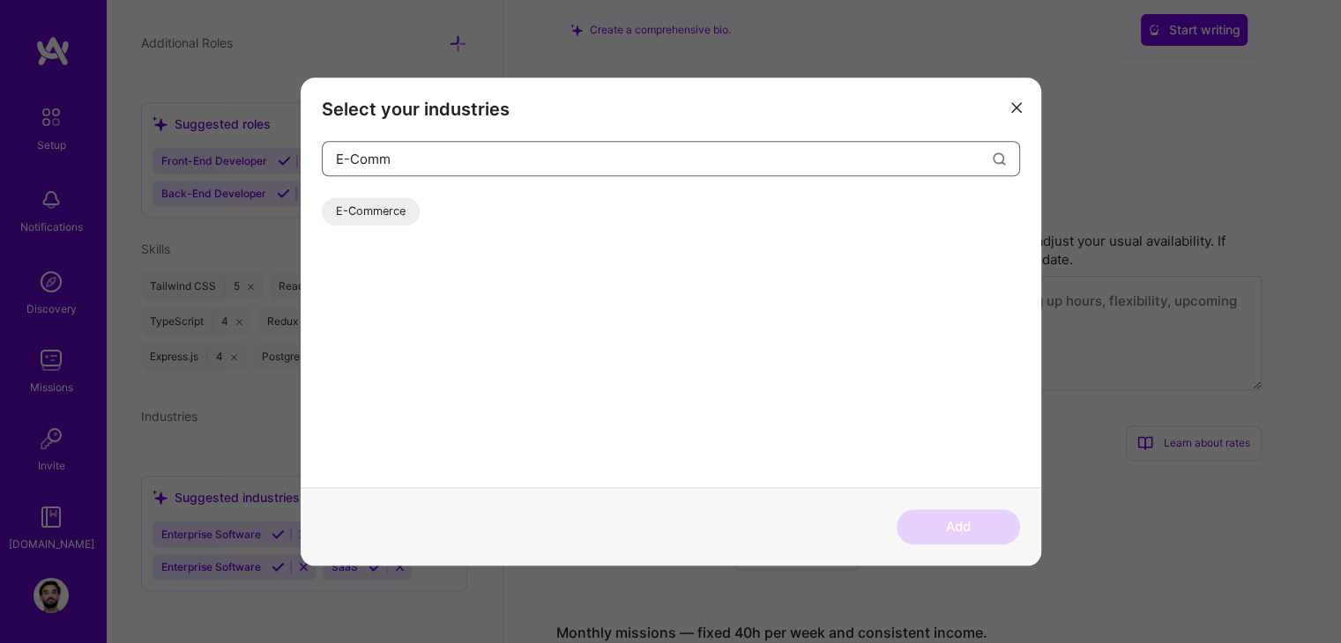
type input "E-Comm"
click at [374, 210] on div "E-Commerce" at bounding box center [371, 211] width 98 height 28
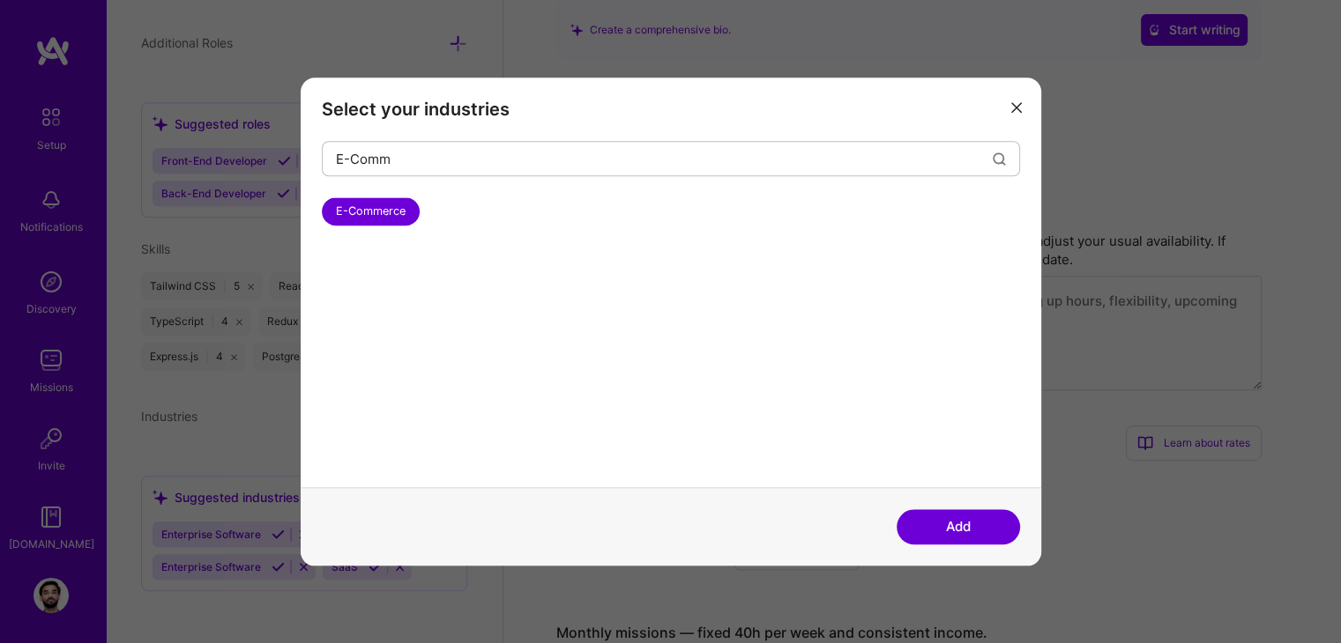
click at [969, 524] on button "Add" at bounding box center [957, 526] width 123 height 35
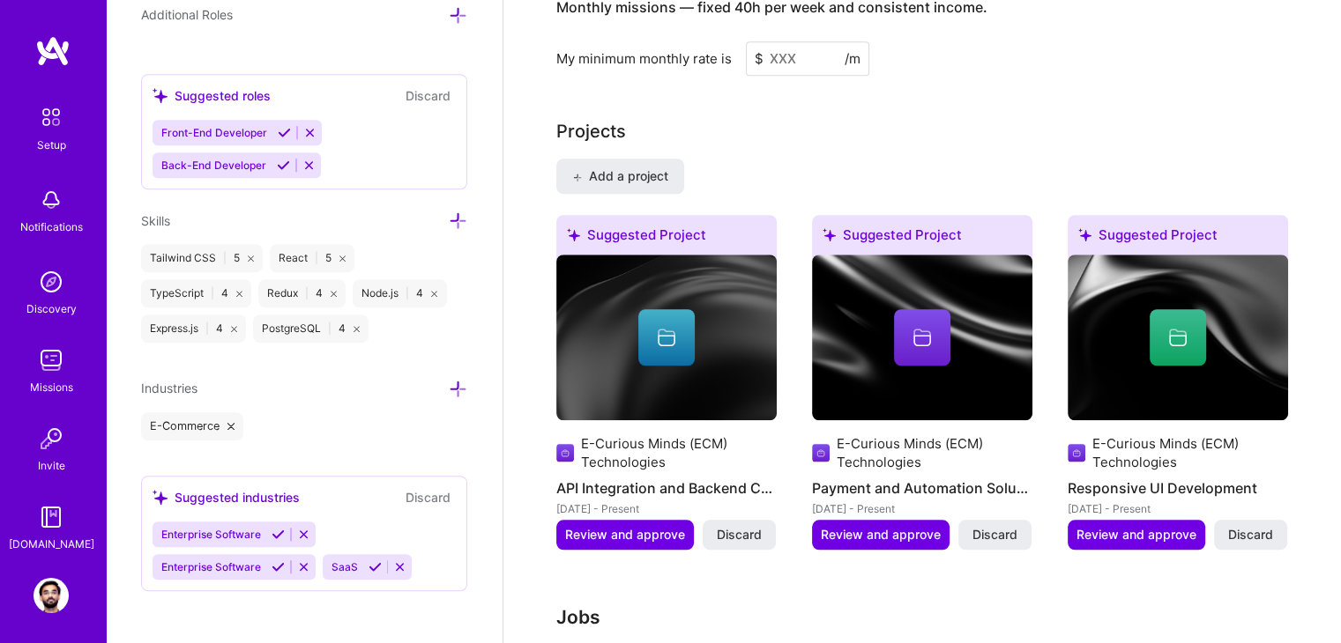
scroll to position [1412, 0]
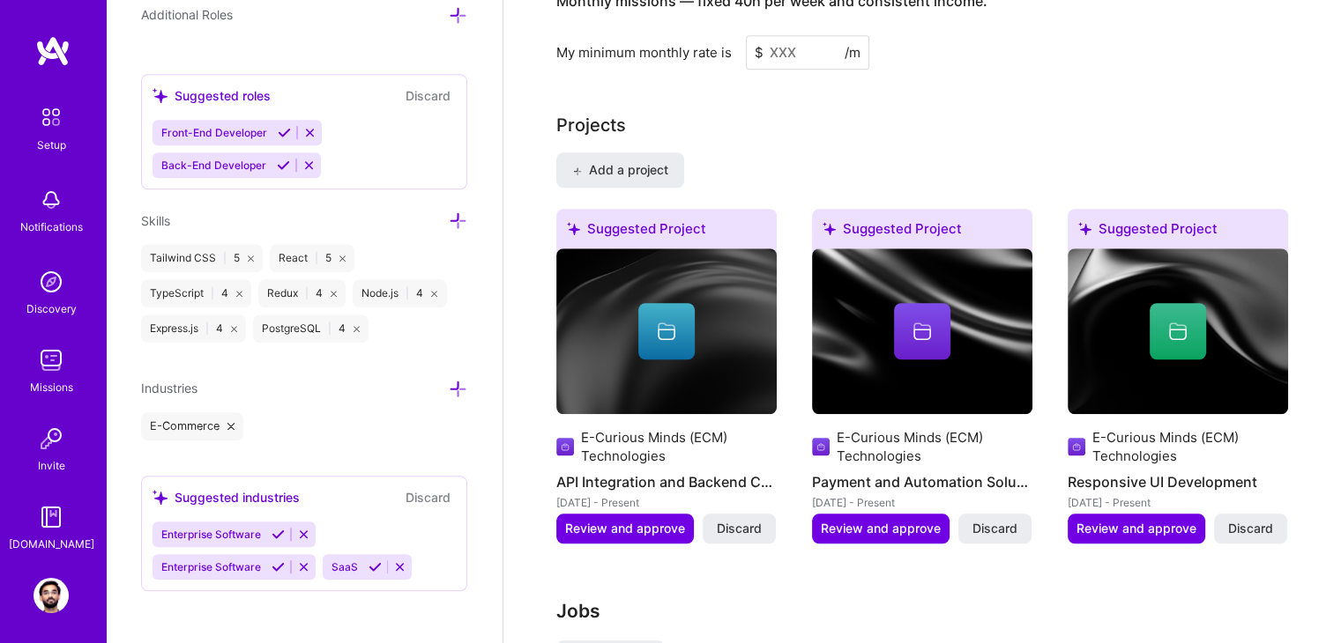
click at [282, 530] on icon at bounding box center [277, 534] width 13 height 13
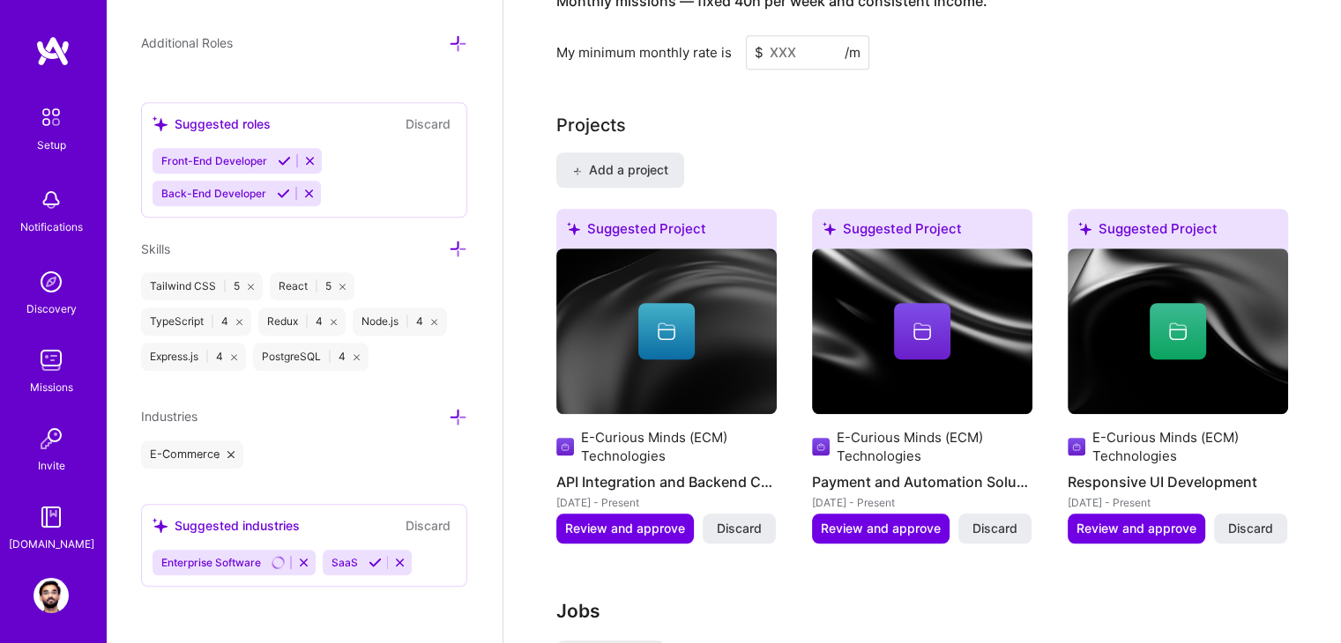
scroll to position [1274, 0]
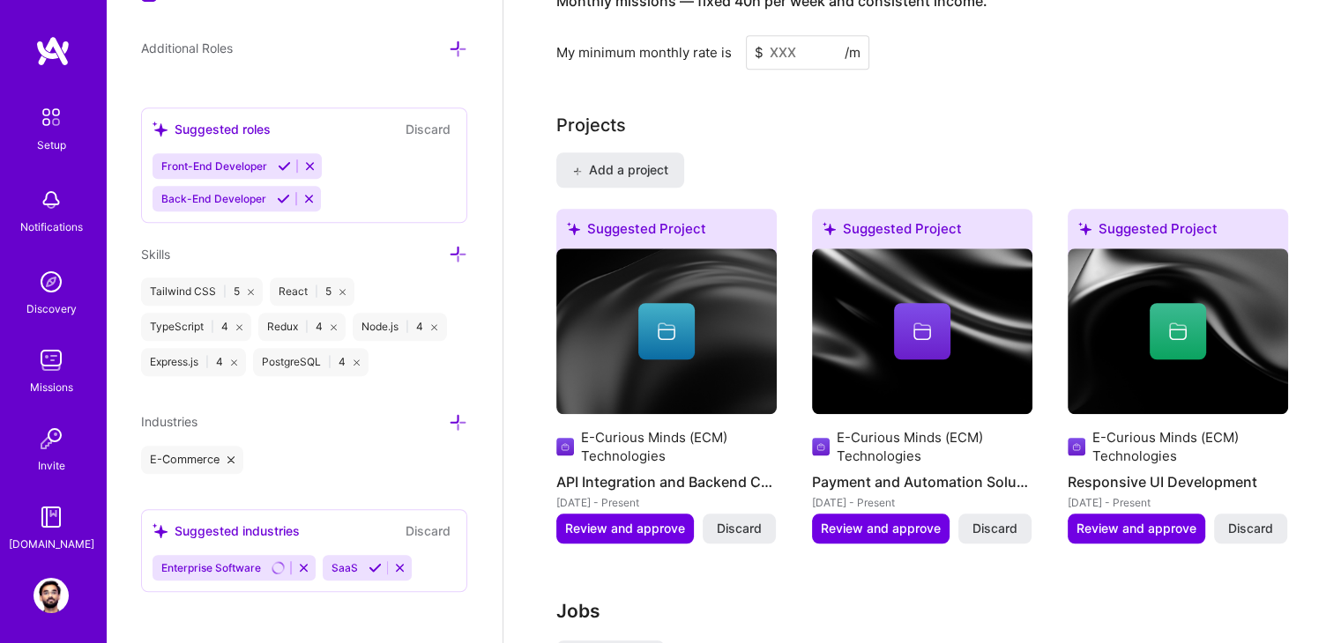
click at [373, 561] on icon at bounding box center [374, 567] width 13 height 13
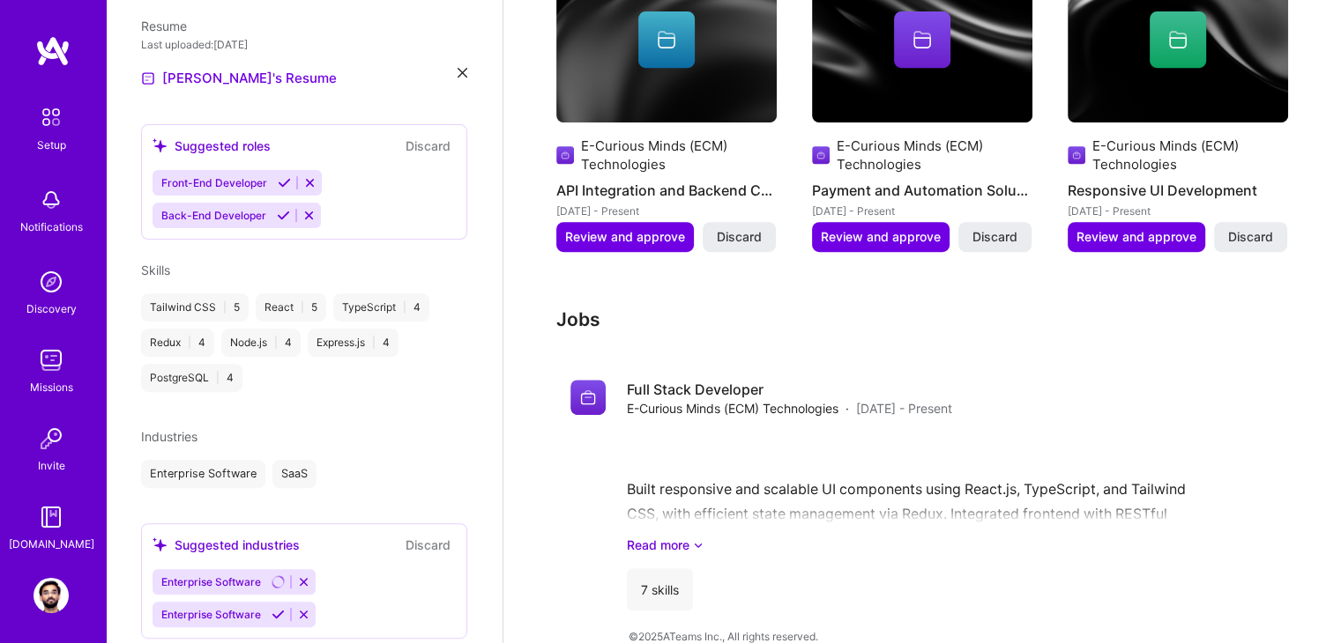
scroll to position [623, 0]
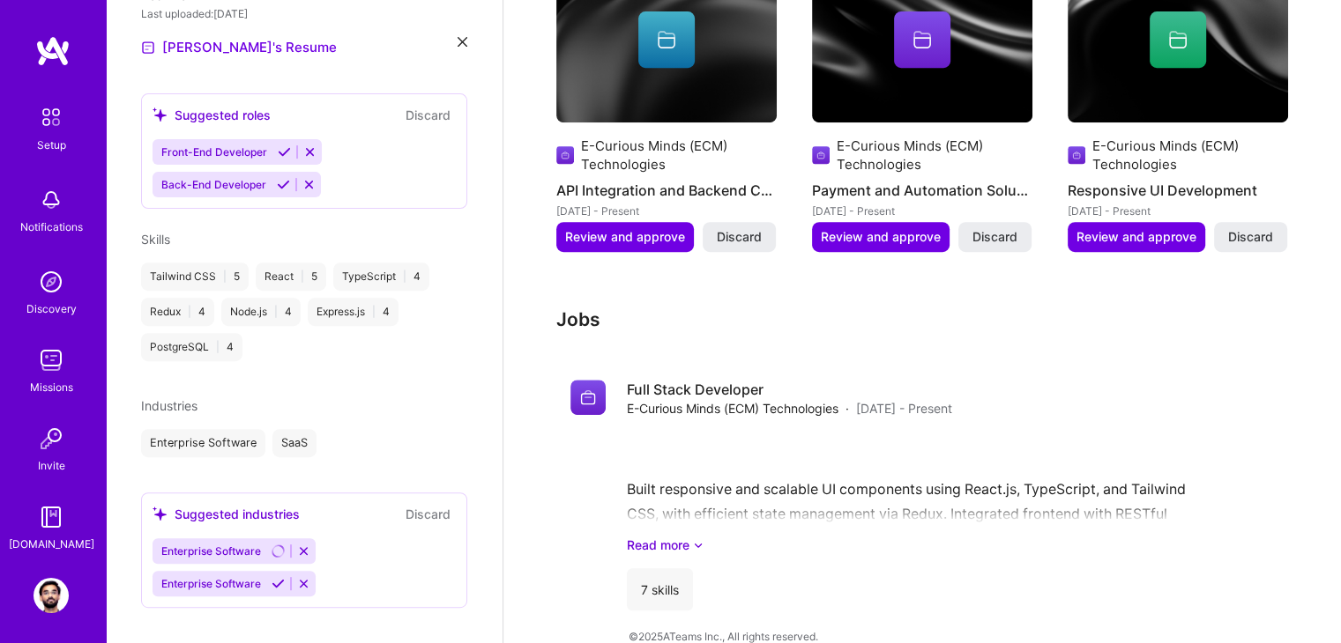
click at [383, 432] on div "Enterprise Software SaaS" at bounding box center [304, 443] width 326 height 28
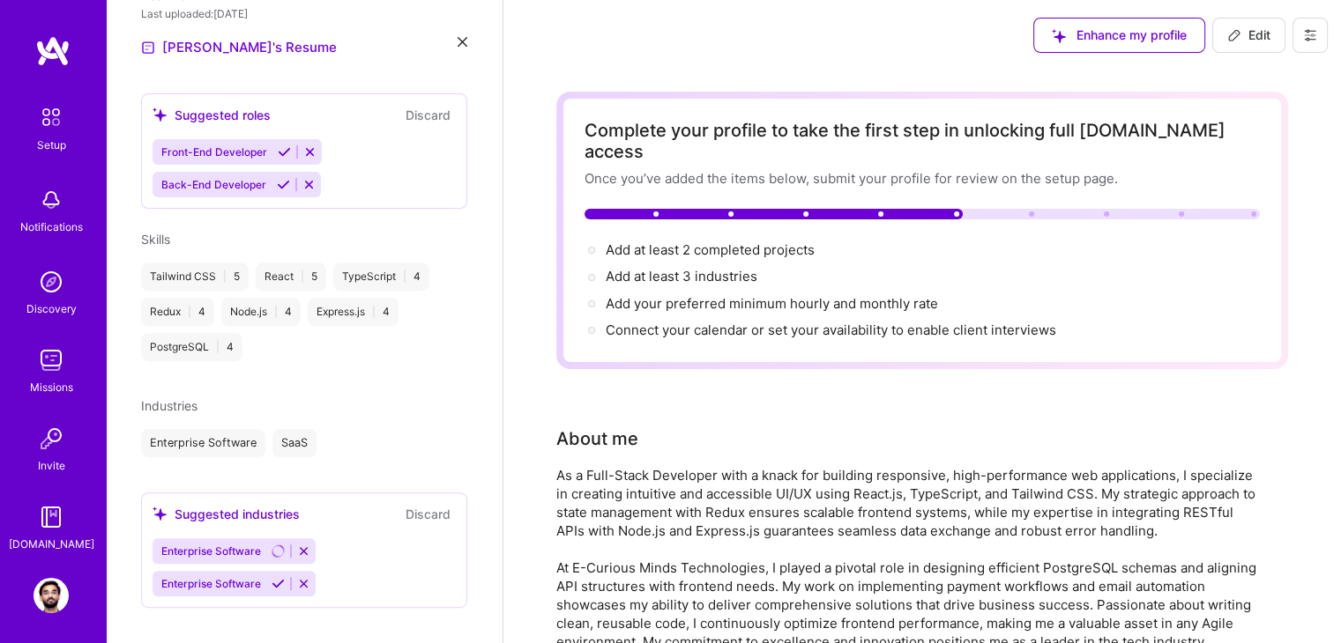
click at [275, 577] on icon at bounding box center [277, 583] width 13 height 13
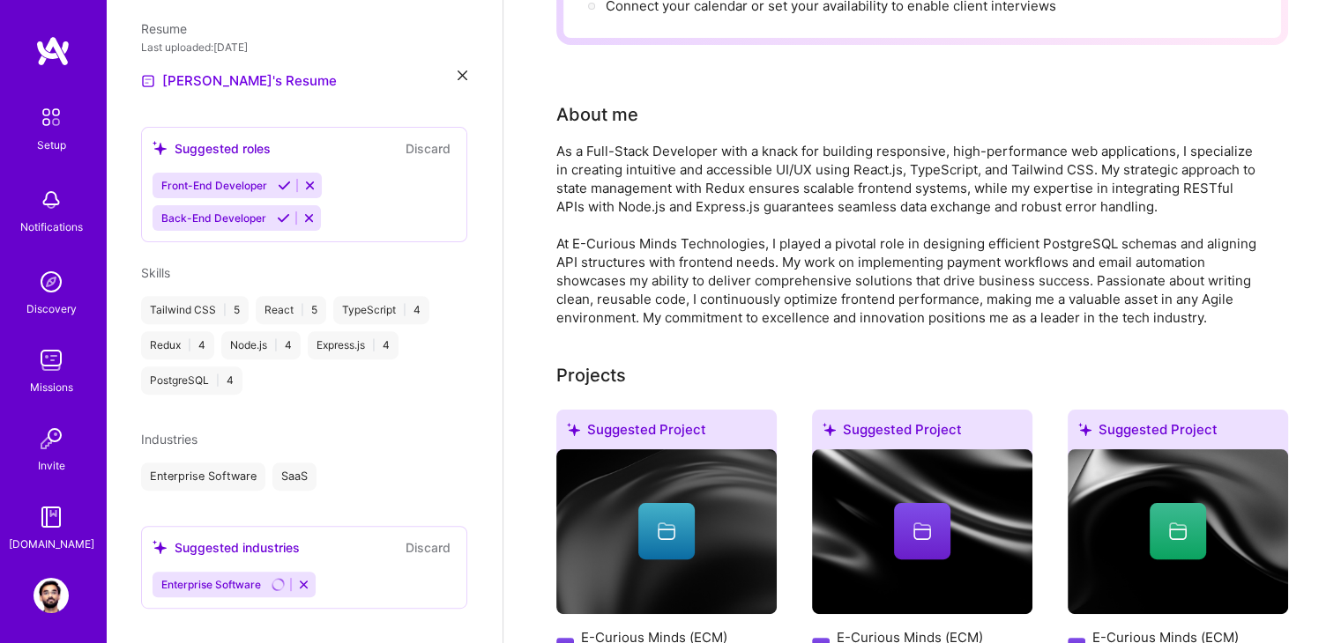
scroll to position [361, 0]
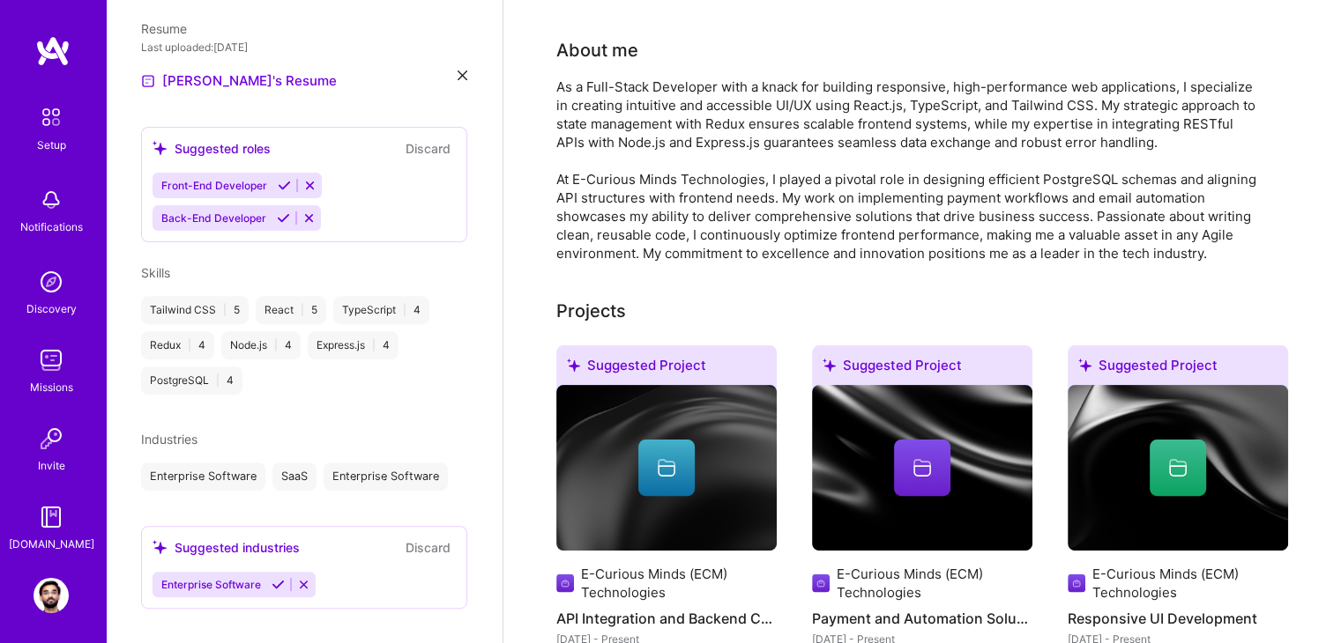
click at [241, 463] on div "Enterprise Software" at bounding box center [203, 477] width 124 height 28
click at [400, 538] on button "Discard" at bounding box center [428, 548] width 56 height 20
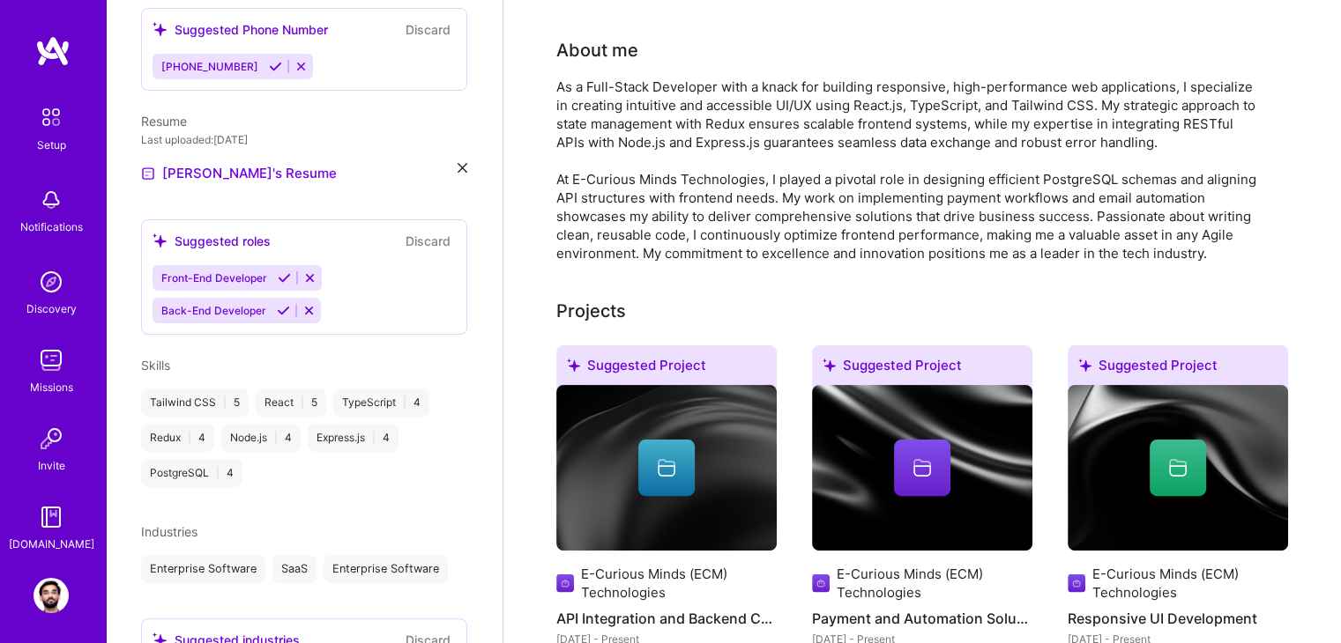
scroll to position [590, 0]
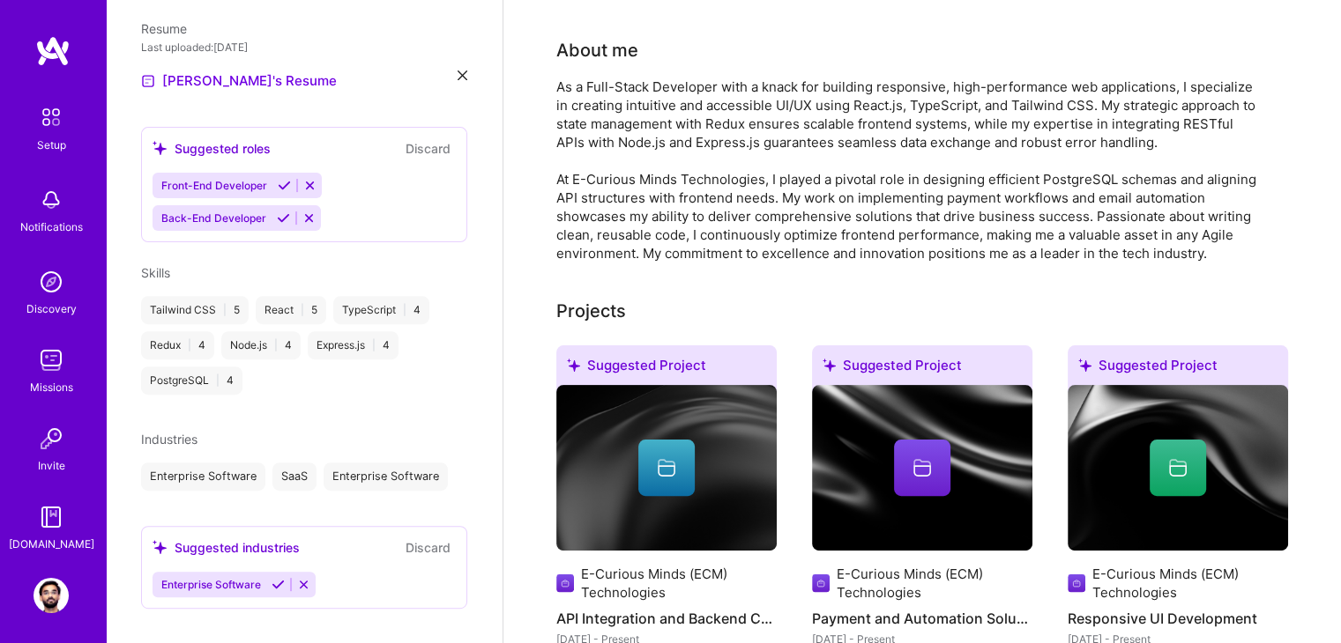
click at [427, 538] on button "Discard" at bounding box center [428, 548] width 56 height 20
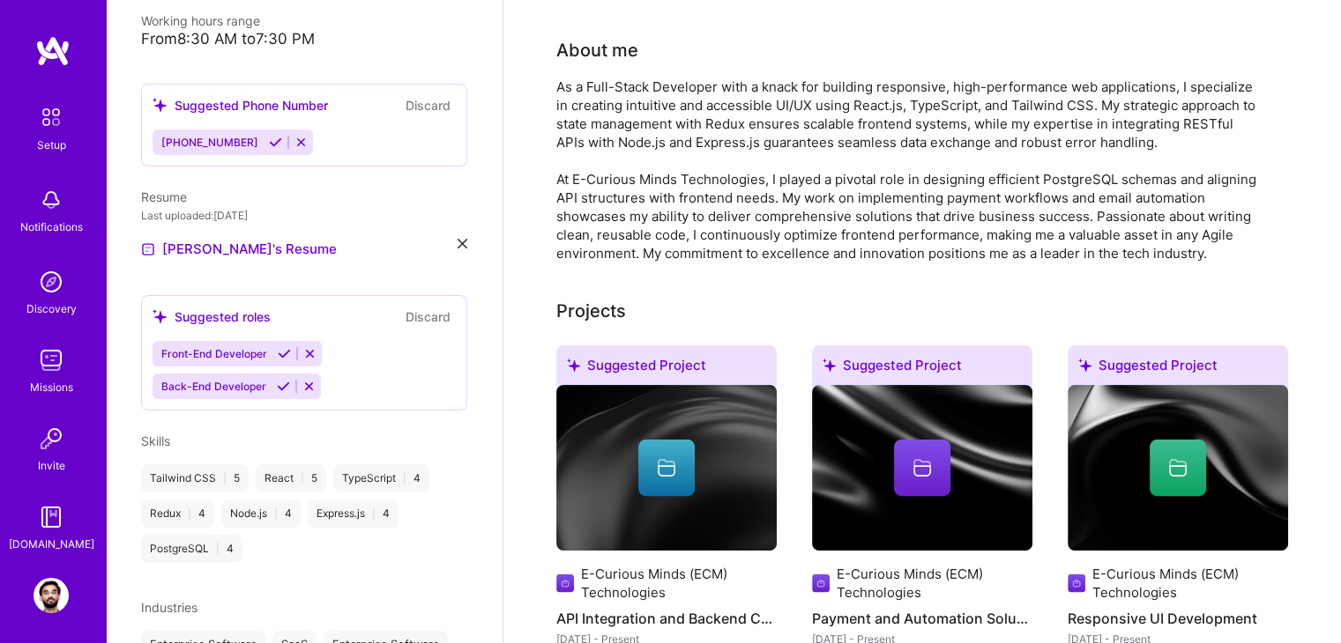
scroll to position [402, 0]
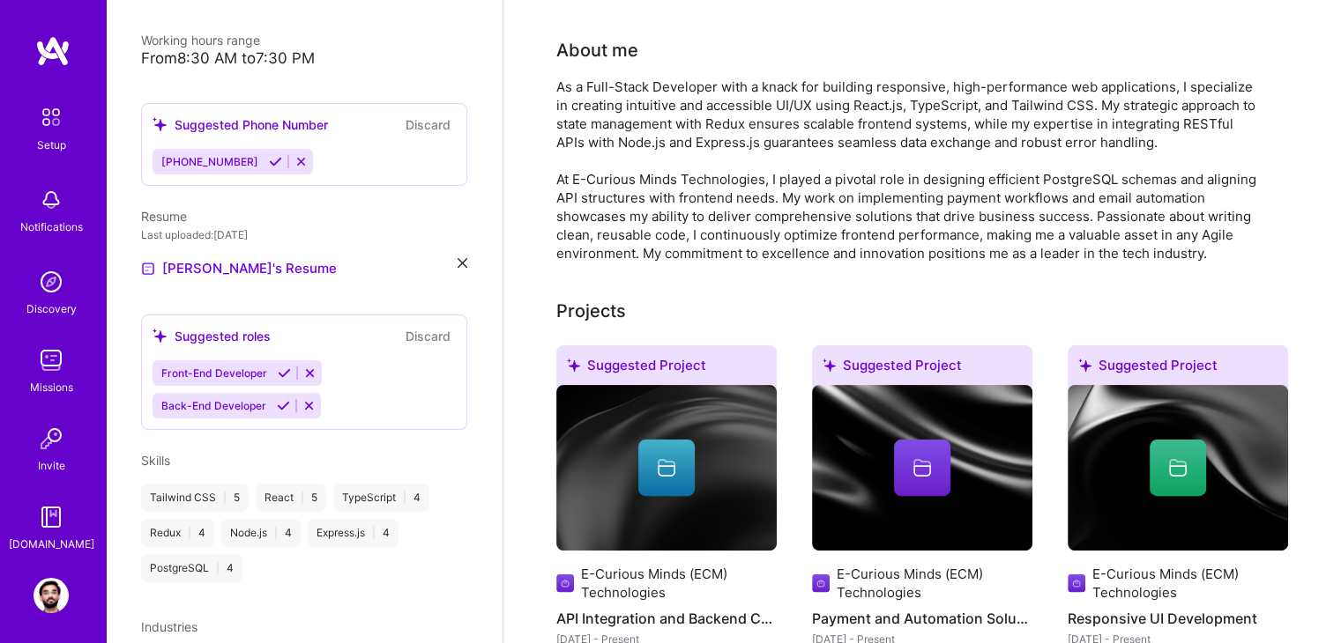
click at [304, 399] on icon at bounding box center [308, 405] width 13 height 13
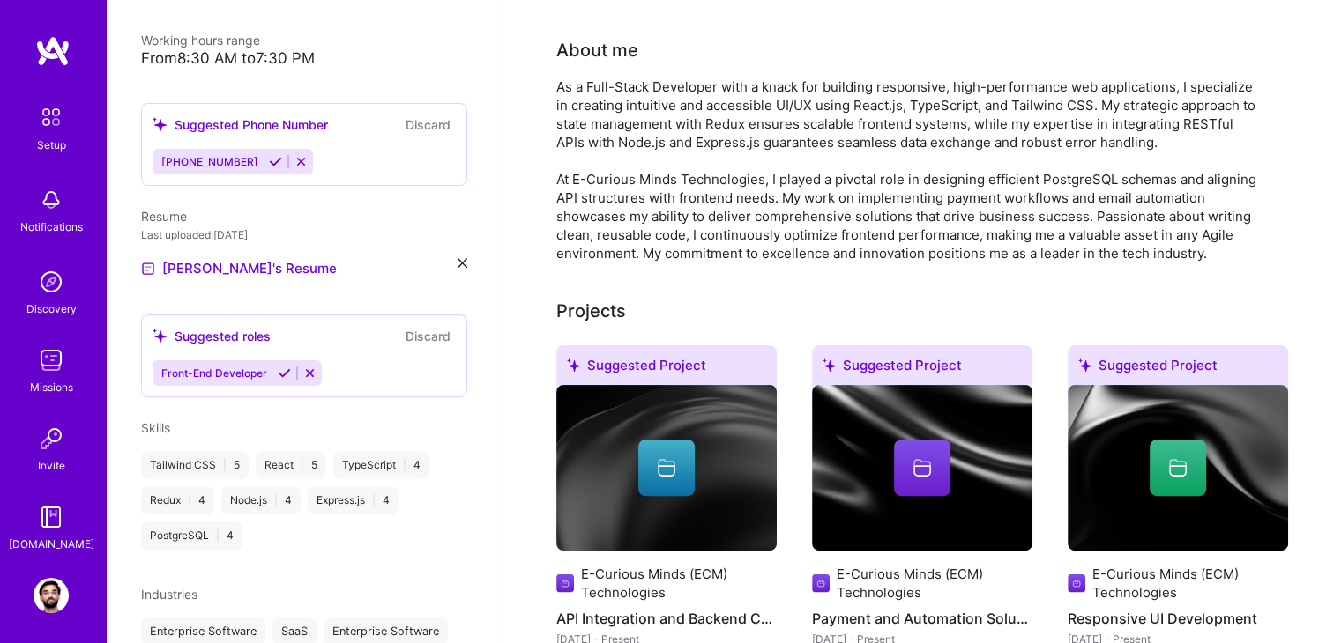
click at [283, 367] on icon at bounding box center [284, 373] width 13 height 13
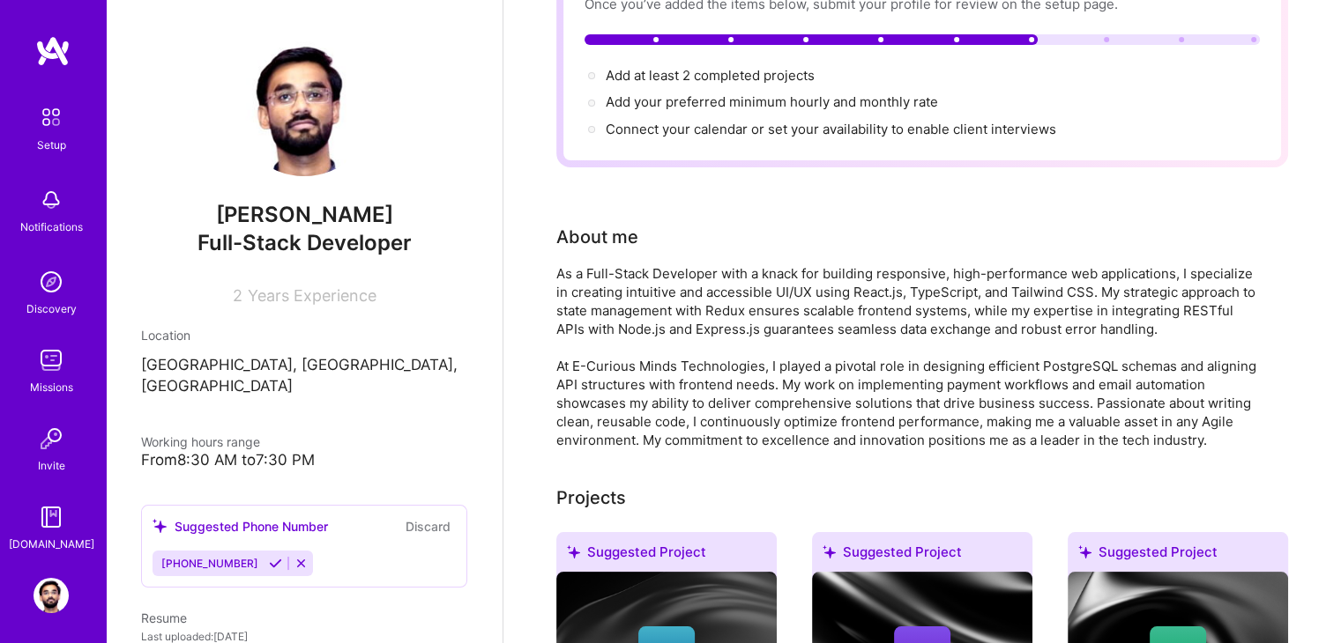
scroll to position [0, 0]
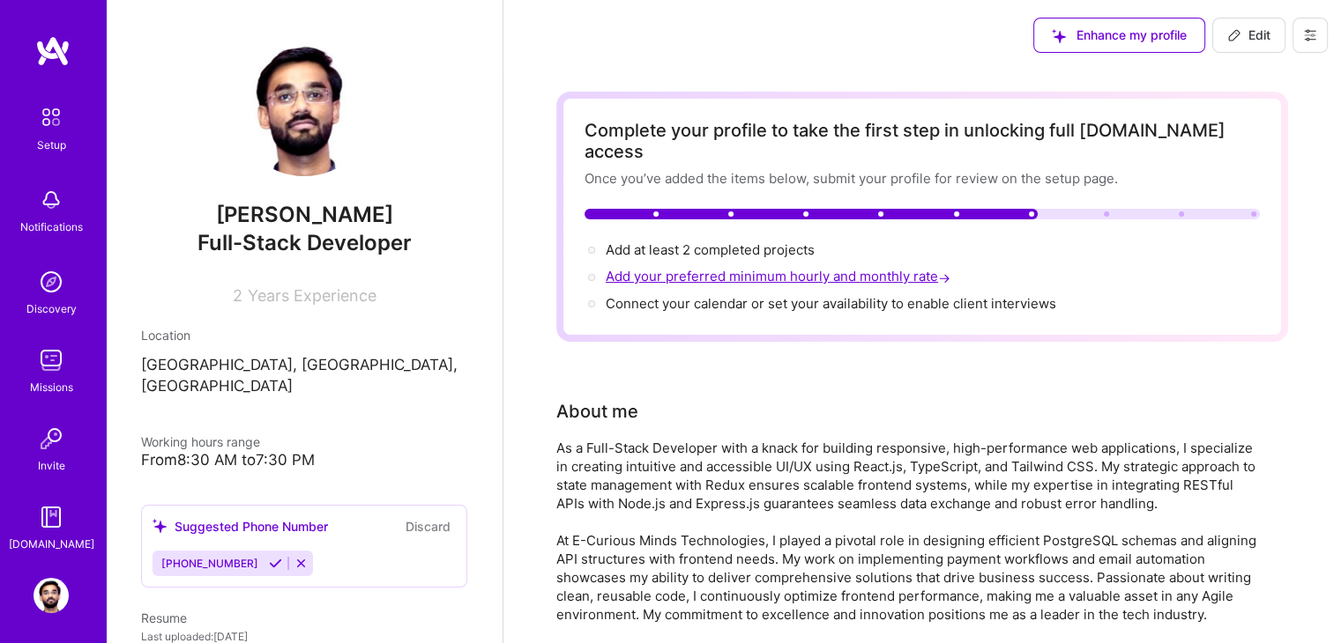
click at [896, 268] on span "Add your preferred minimum hourly and monthly rate →" at bounding box center [780, 276] width 348 height 17
select select "US"
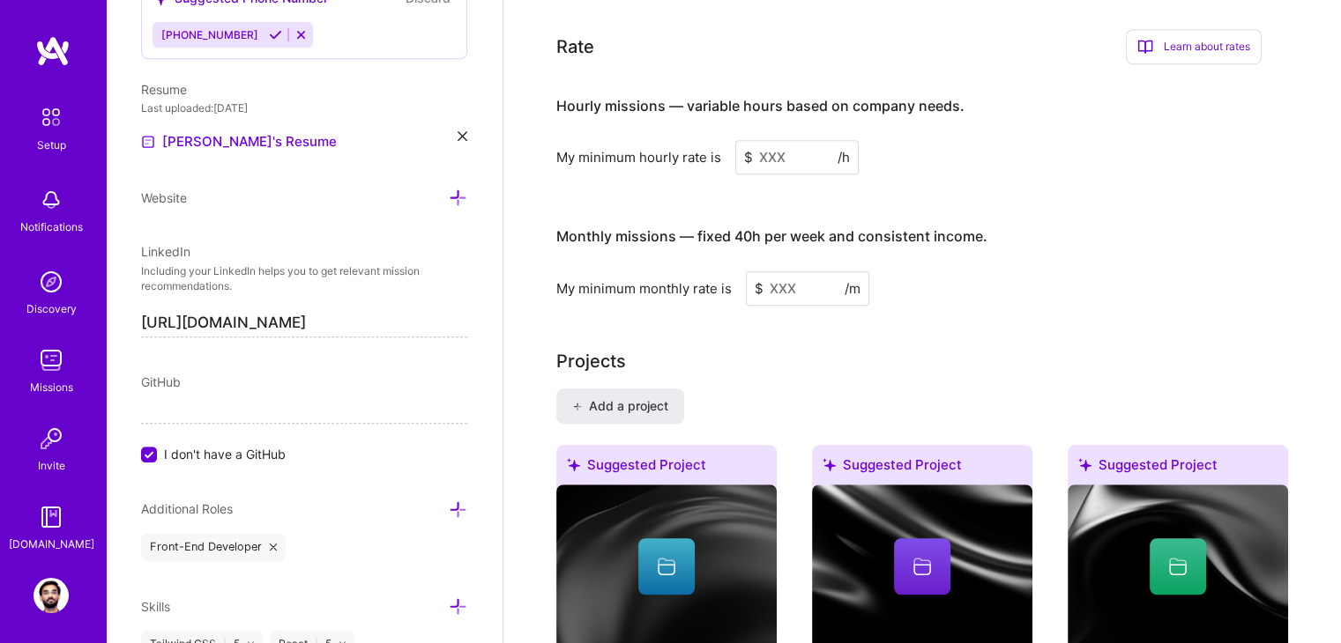
scroll to position [1154, 0]
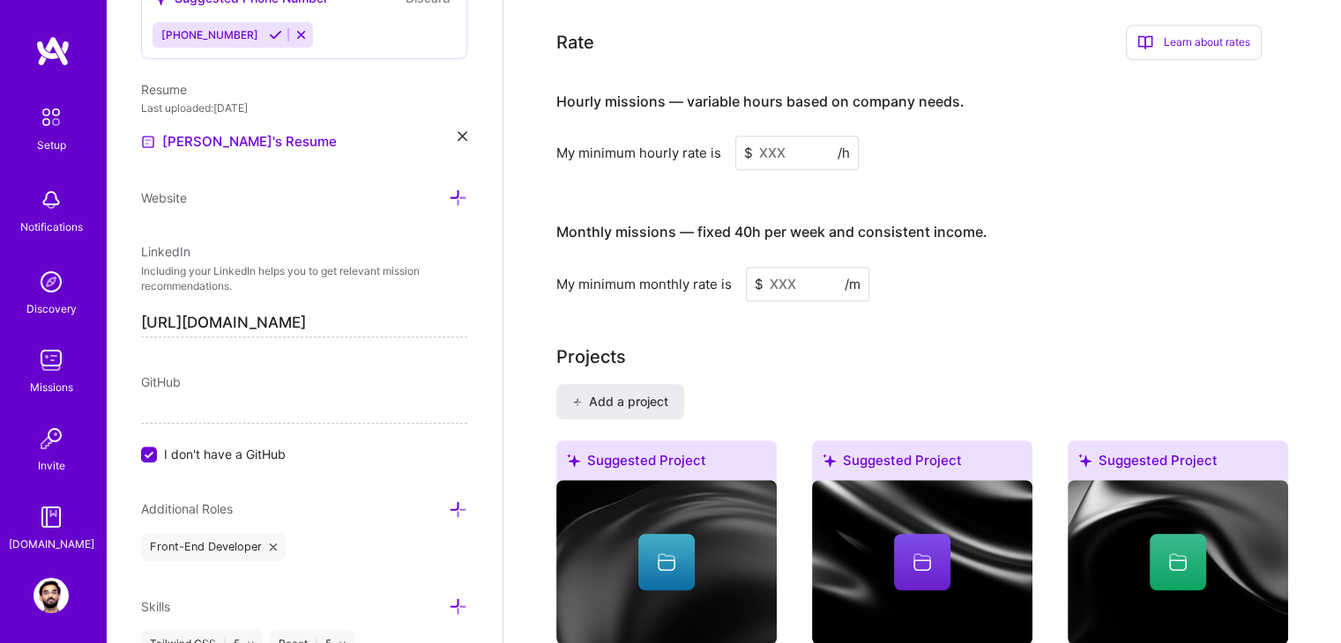
click at [797, 136] on input at bounding box center [796, 153] width 123 height 34
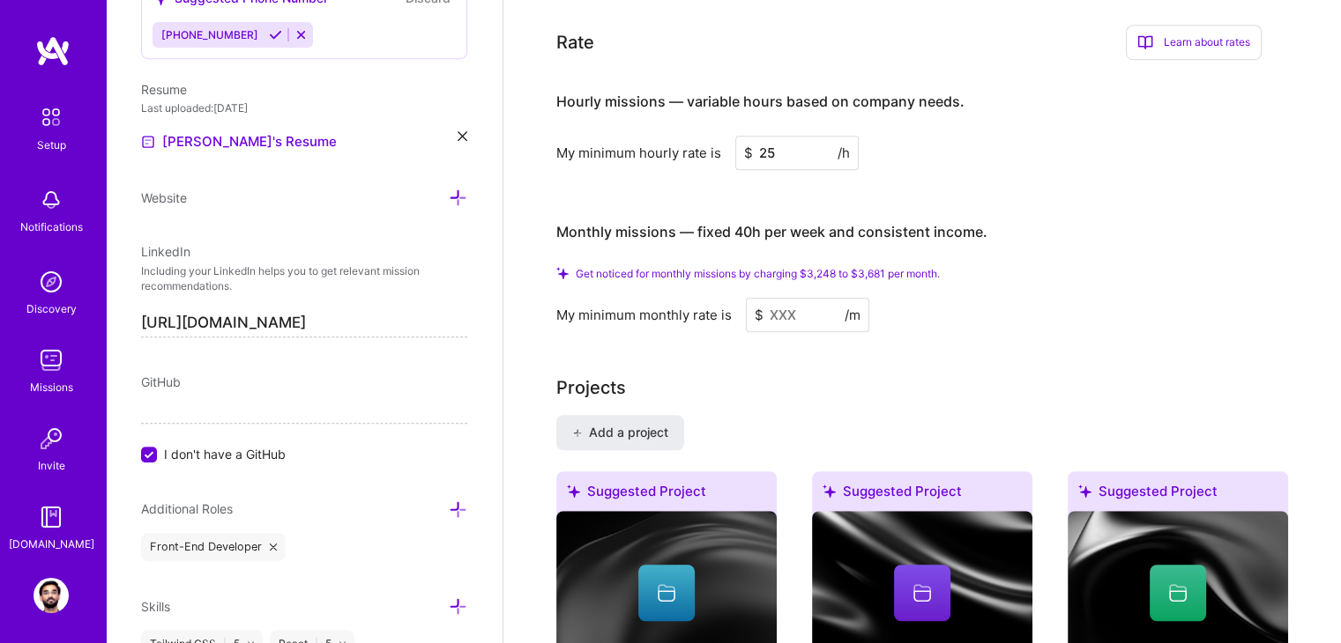
type input "25"
click at [805, 298] on input at bounding box center [807, 315] width 123 height 34
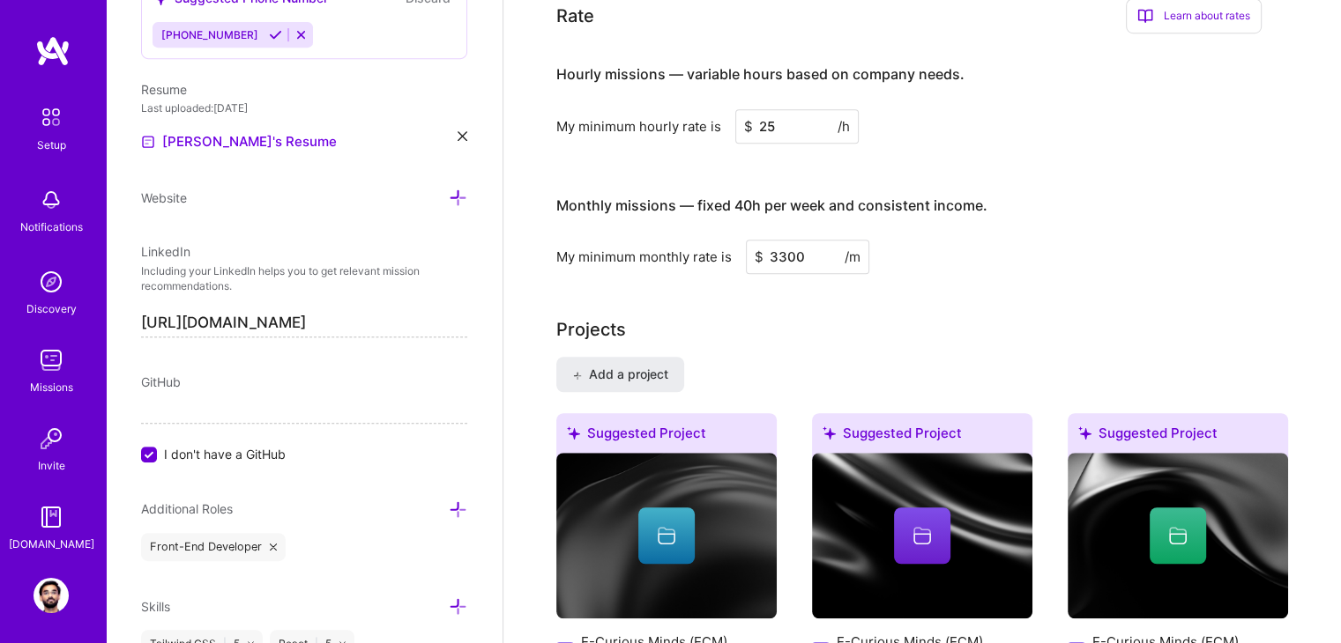
type input "3300"
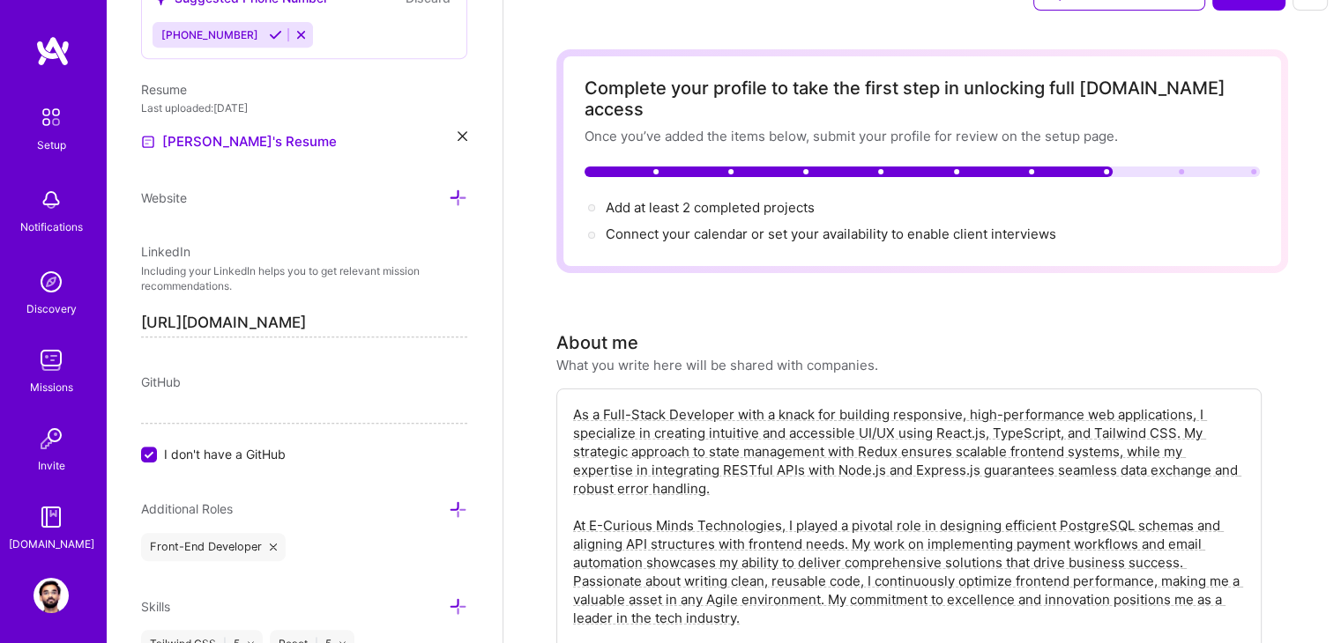
scroll to position [0, 0]
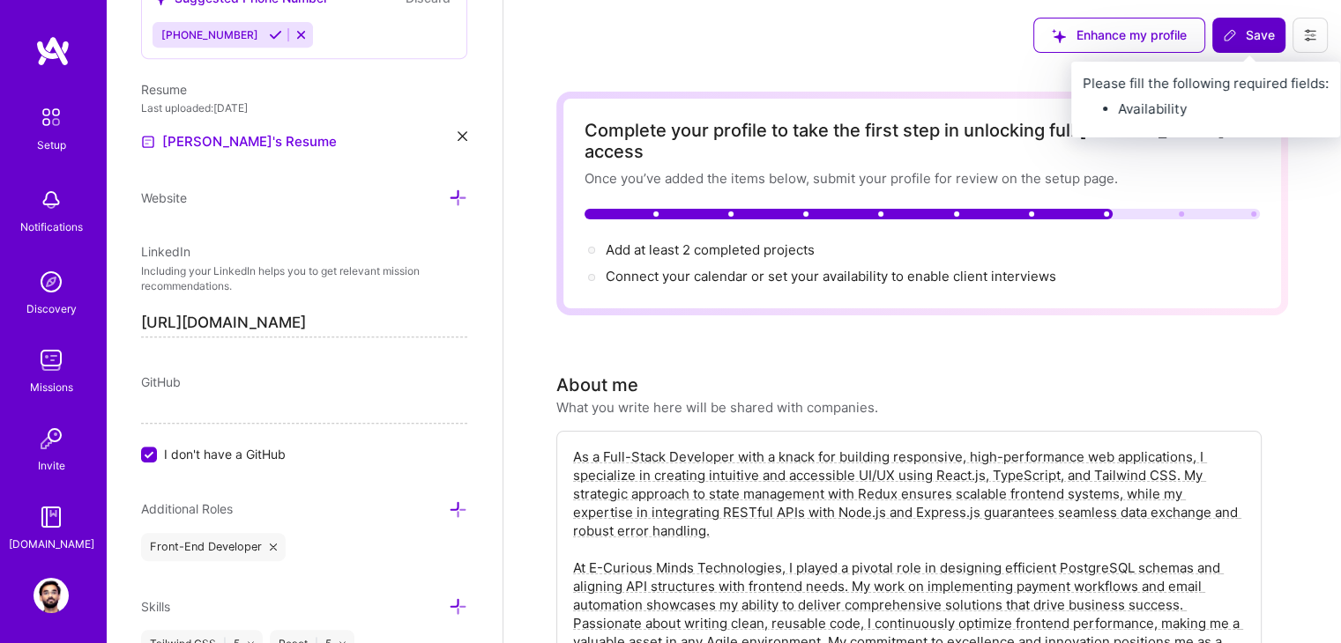
click at [1246, 35] on span "Save" at bounding box center [1249, 35] width 52 height 18
